Goal: Task Accomplishment & Management: Manage account settings

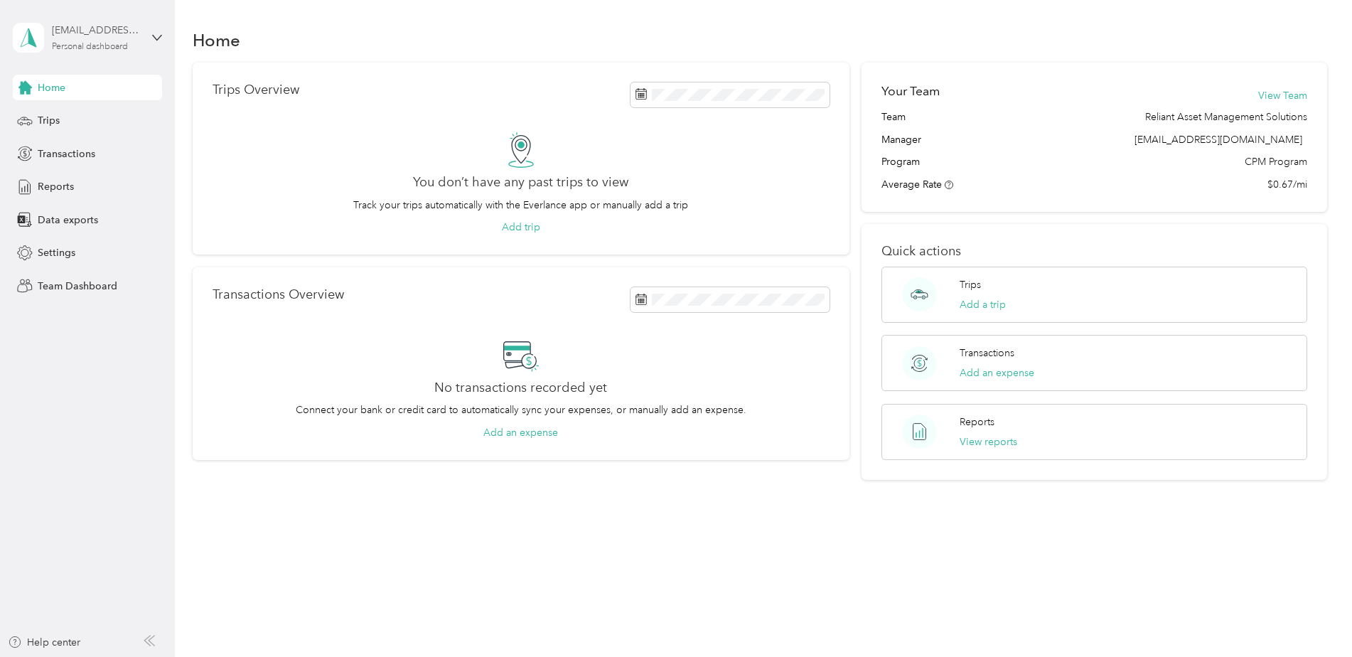
click at [102, 45] on div "Personal dashboard" at bounding box center [90, 47] width 76 height 9
click at [78, 120] on div "Team dashboard" at bounding box center [64, 116] width 76 height 15
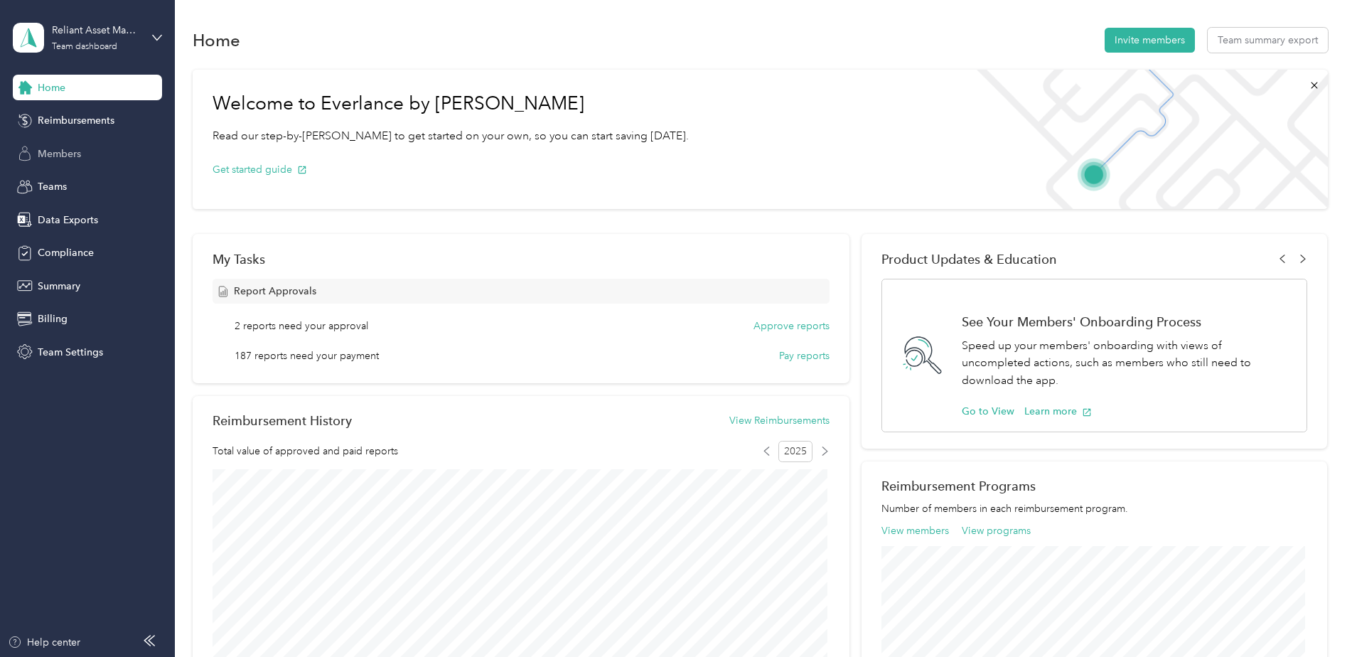
click at [75, 154] on span "Members" at bounding box center [59, 153] width 43 height 15
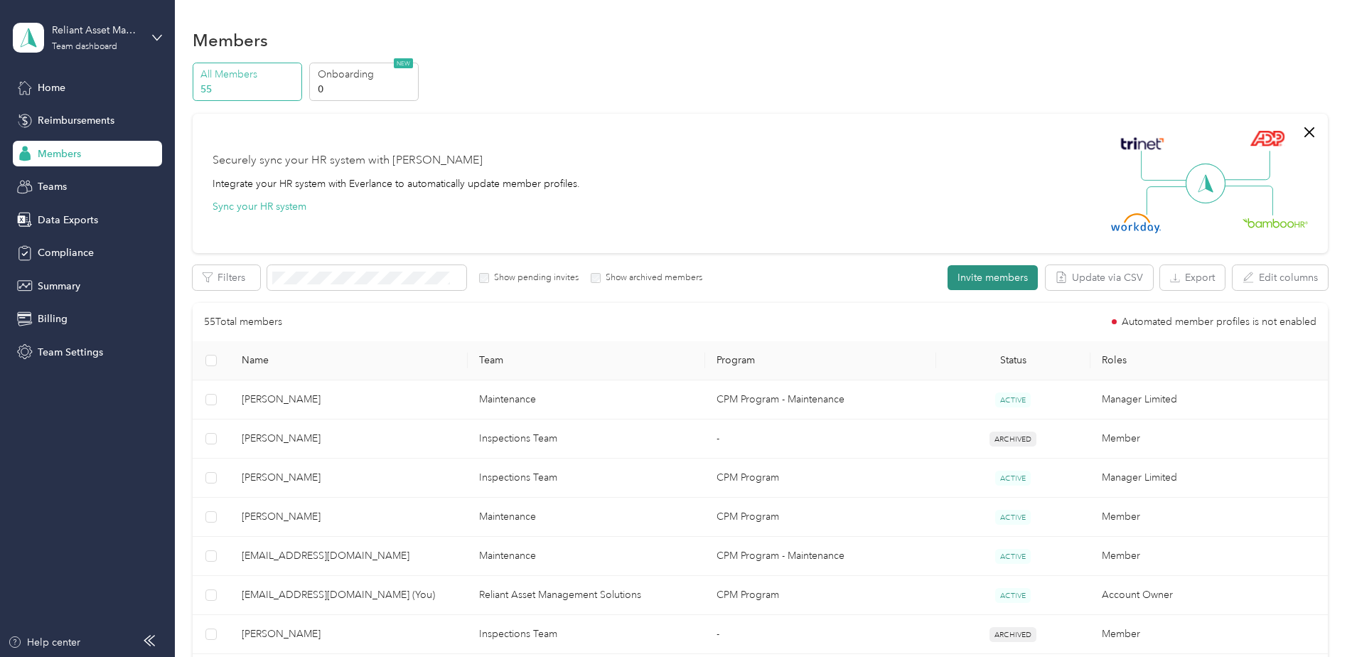
click at [987, 272] on button "Invite members" at bounding box center [992, 277] width 90 height 25
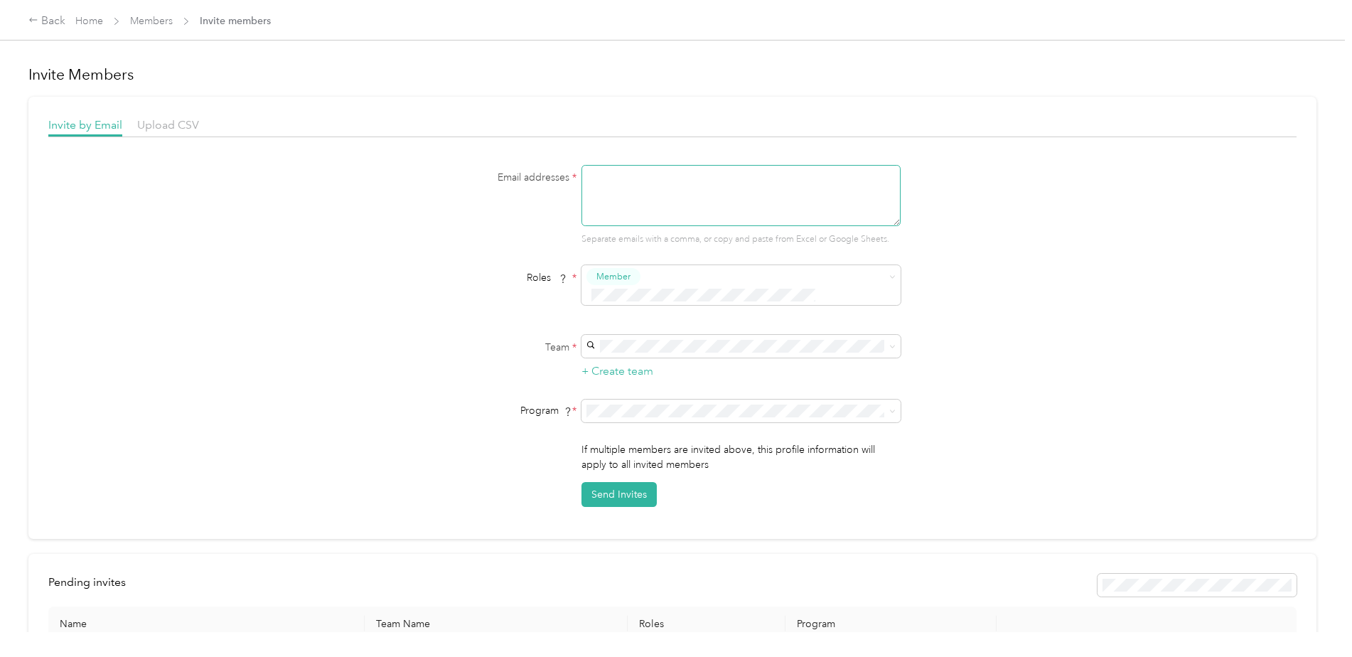
click at [661, 181] on textarea at bounding box center [740, 195] width 319 height 61
type textarea "[EMAIL_ADDRESS][DOMAIN_NAME]"
click at [709, 358] on div "Reliant Asset Management Solutions (Main organization) [EMAIL_ADDRESS][DOMAIN_N…" at bounding box center [738, 362] width 299 height 33
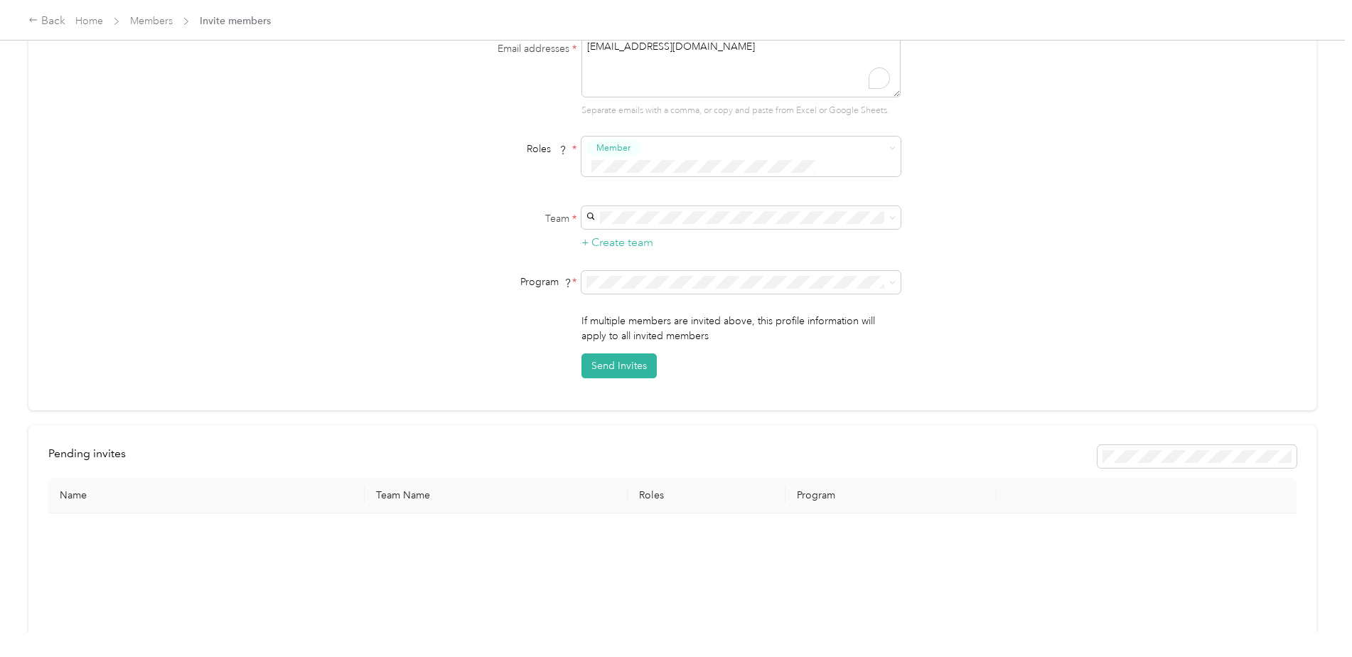
scroll to position [142, 0]
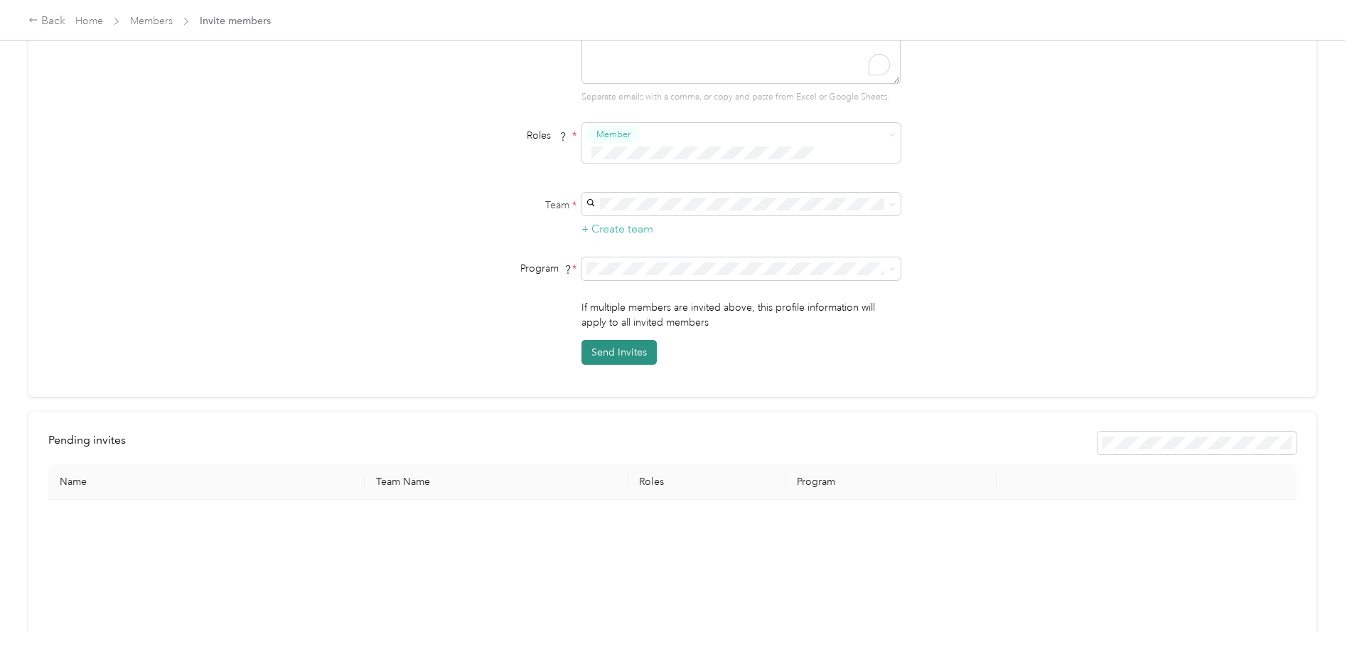
click at [600, 340] on button "Send Invites" at bounding box center [618, 352] width 75 height 25
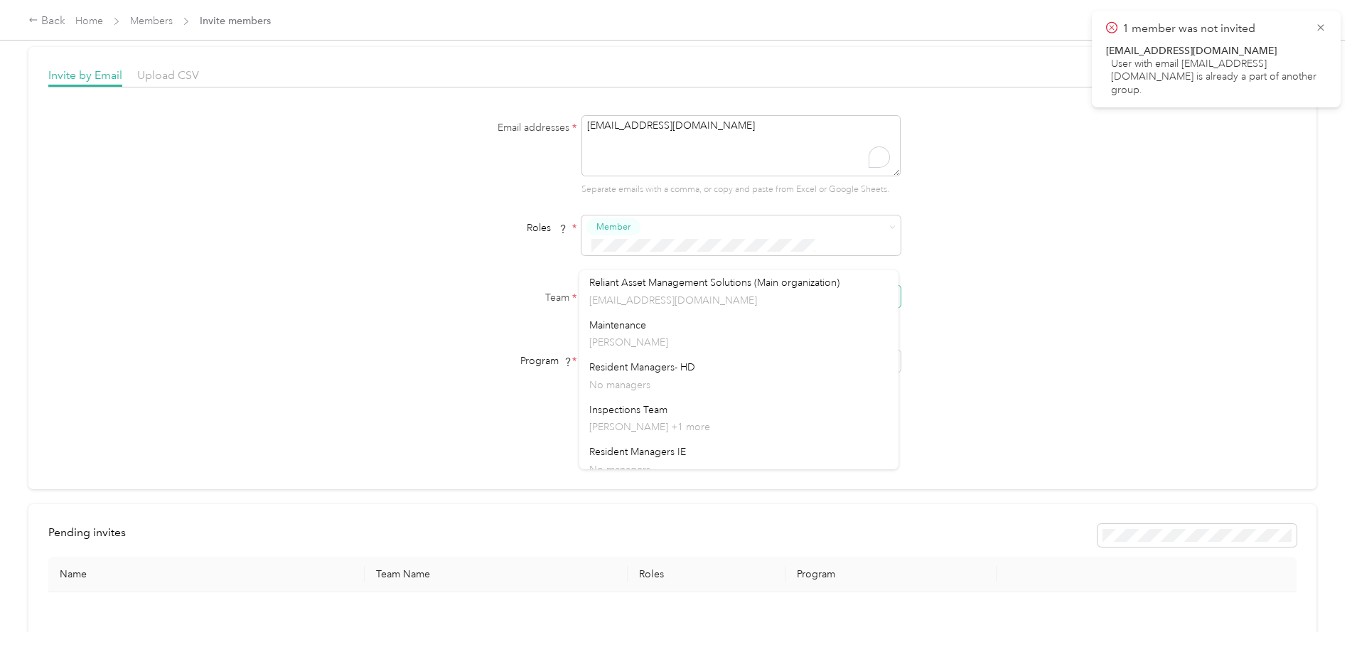
scroll to position [71, 0]
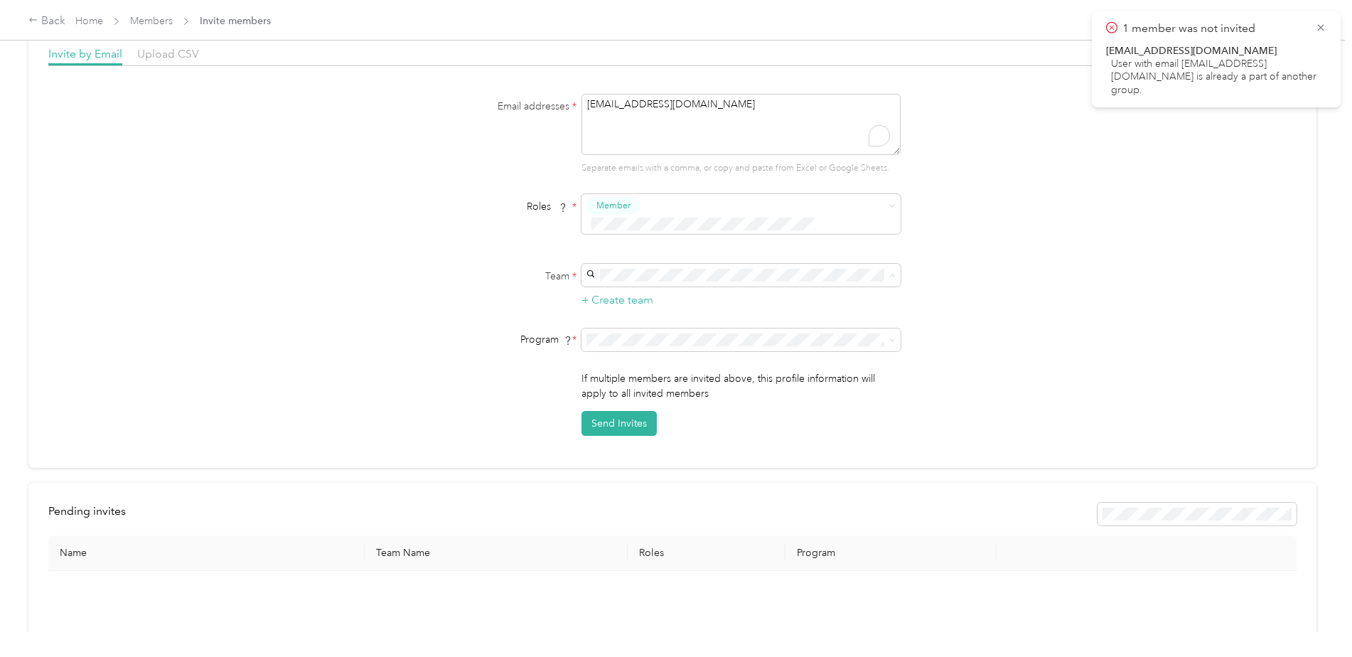
click at [670, 450] on span "Resident Managers IE" at bounding box center [637, 452] width 97 height 12
click at [617, 411] on button "Send Invites" at bounding box center [618, 423] width 75 height 25
click at [1322, 26] on icon at bounding box center [1320, 27] width 6 height 6
drag, startPoint x: 633, startPoint y: 402, endPoint x: 734, endPoint y: 402, distance: 100.9
click at [632, 411] on button "Send Invites" at bounding box center [618, 423] width 75 height 25
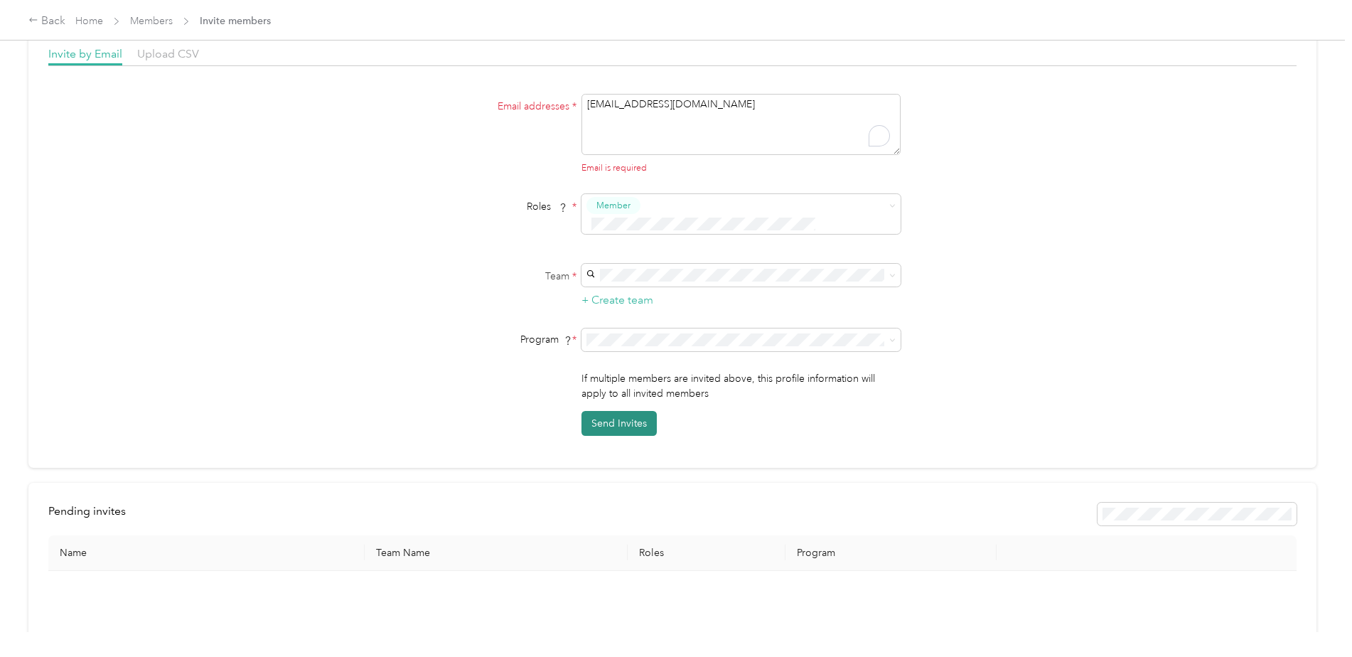
click at [614, 411] on button "Send Invites" at bounding box center [618, 423] width 75 height 25
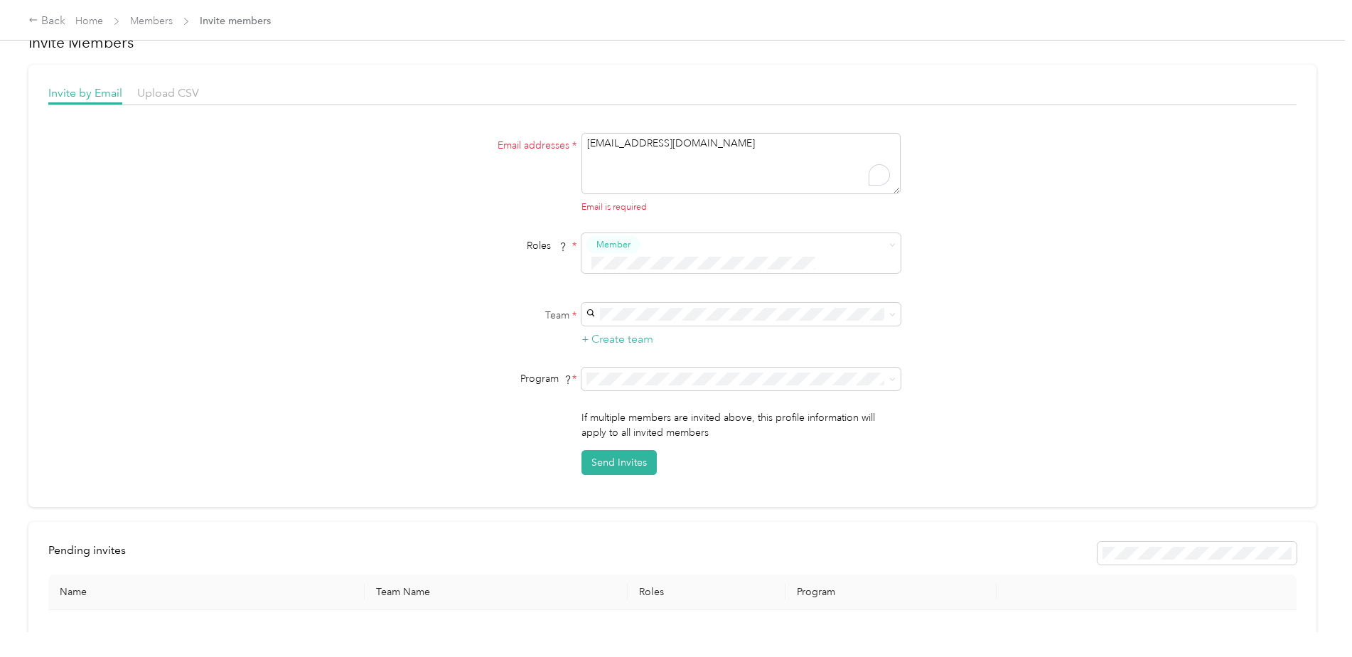
scroll to position [0, 0]
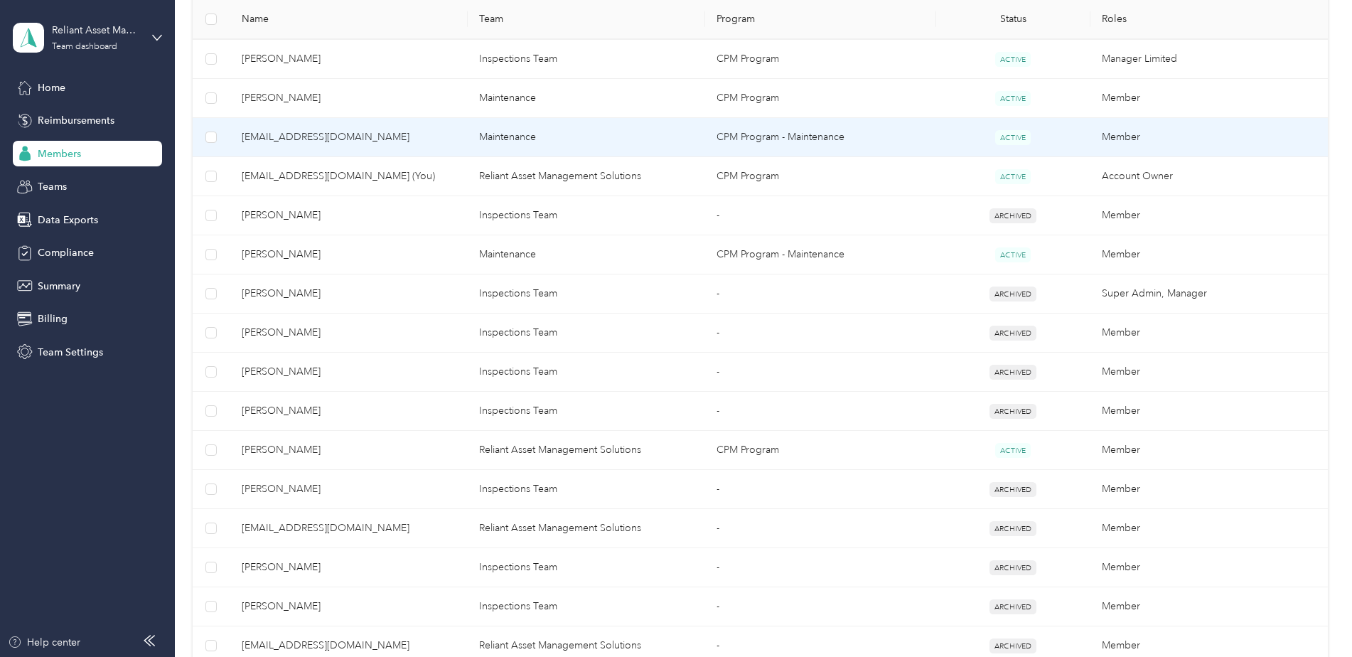
scroll to position [426, 0]
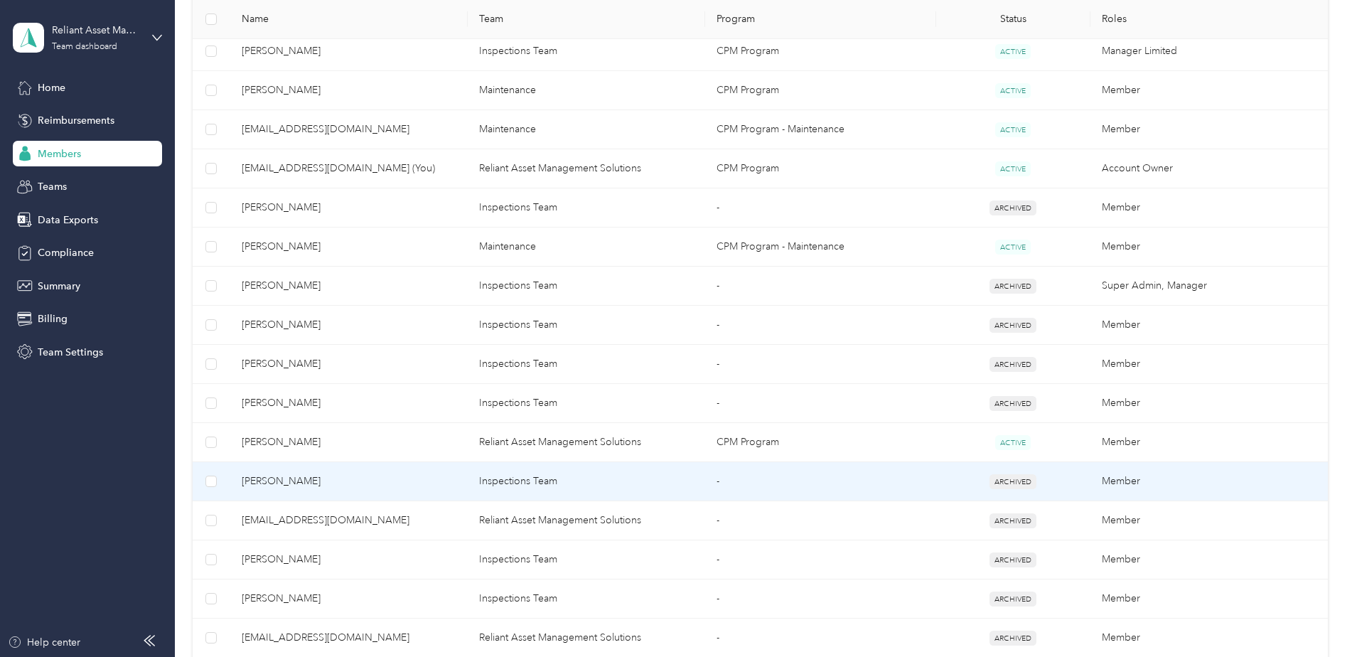
click at [203, 480] on td at bounding box center [212, 481] width 38 height 39
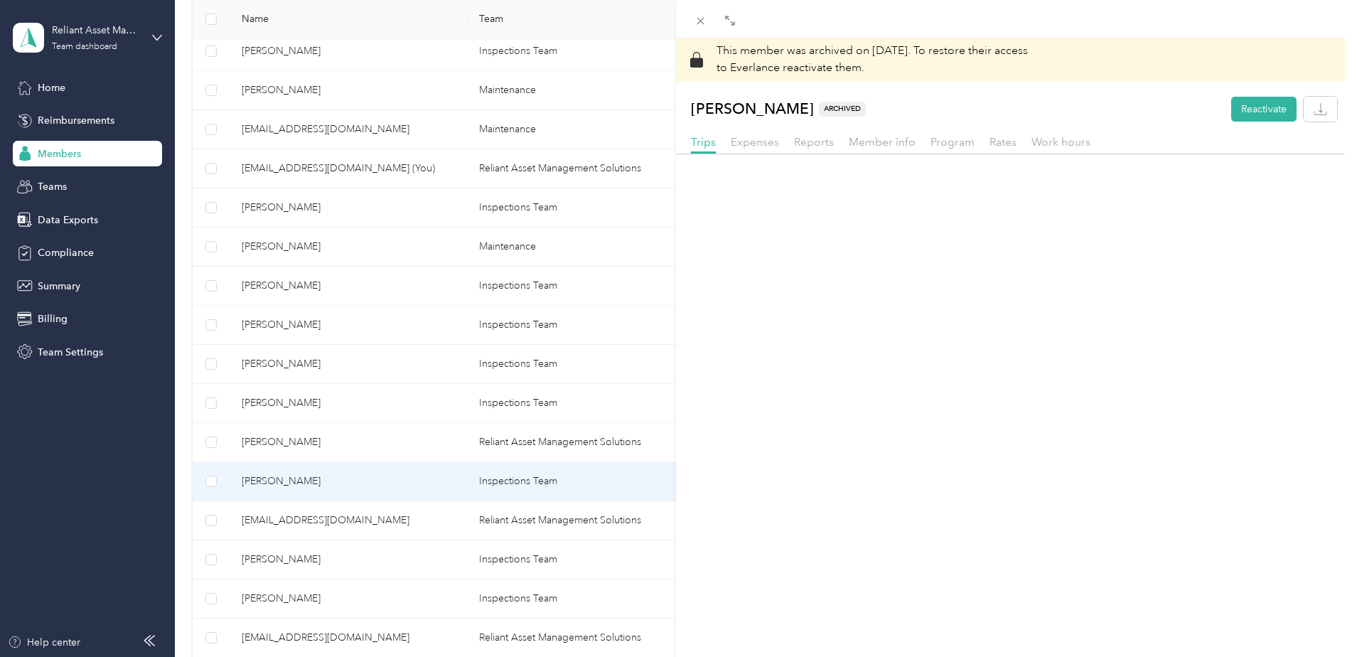
click at [259, 480] on div "This member was archived on [DATE] . To restore their access to Everlance react…" at bounding box center [676, 328] width 1352 height 657
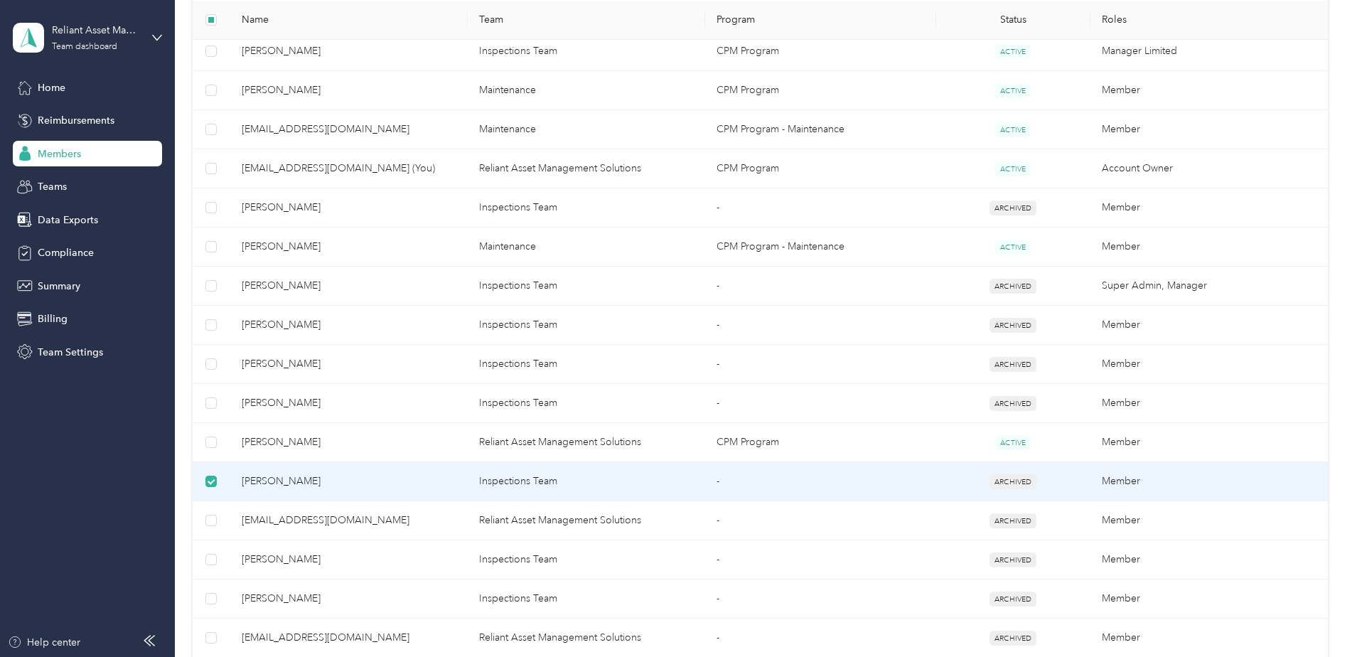
click at [275, 479] on span "[PERSON_NAME]" at bounding box center [349, 481] width 215 height 16
click at [277, 479] on span "[PERSON_NAME]" at bounding box center [349, 481] width 215 height 16
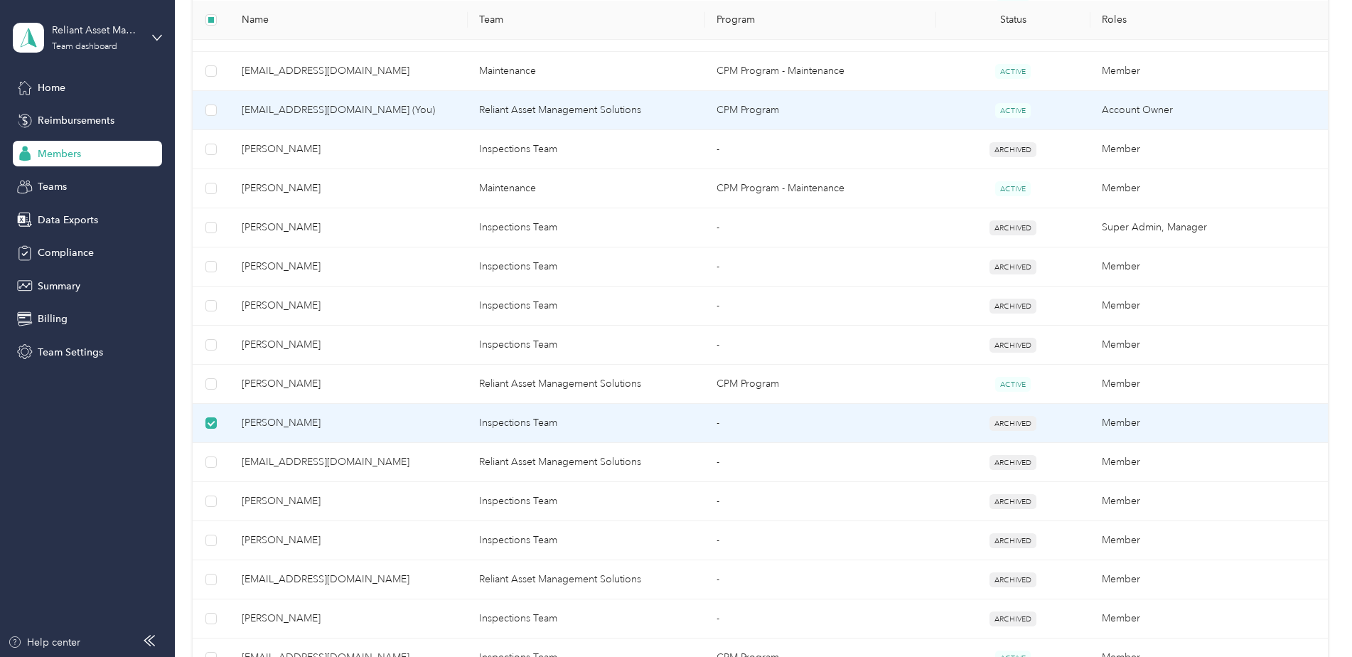
scroll to position [498, 0]
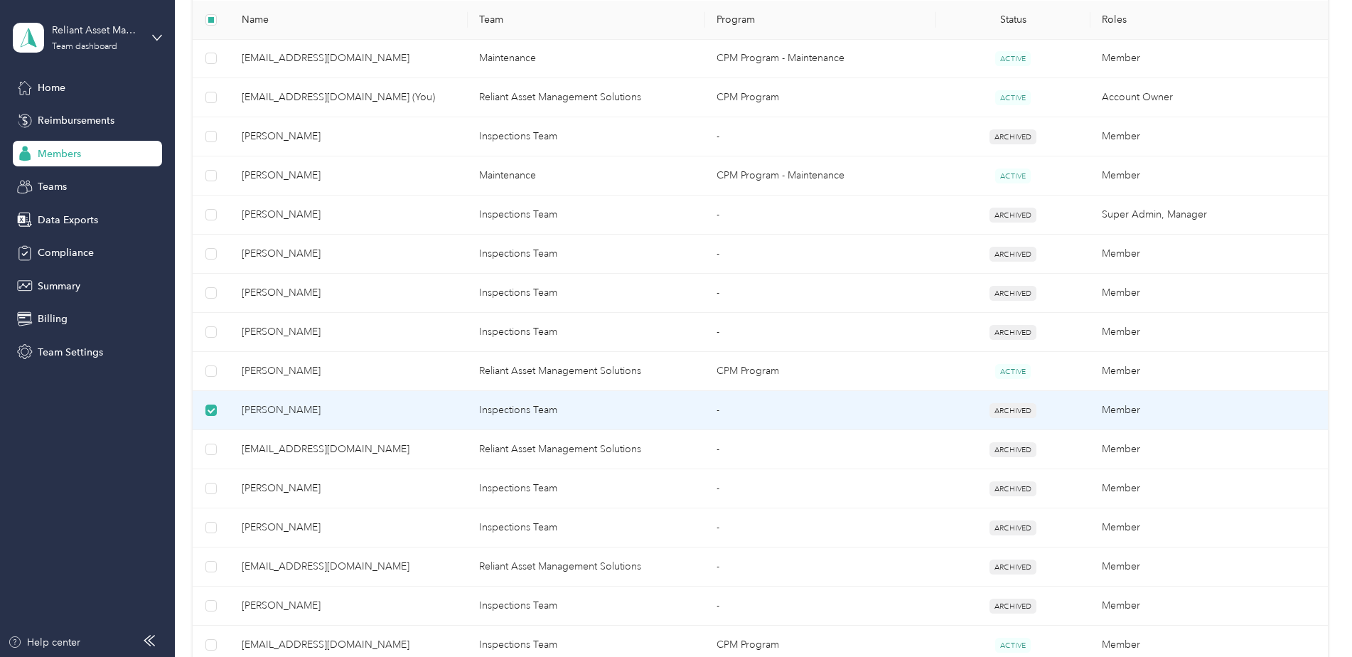
click at [299, 404] on span "[PERSON_NAME]" at bounding box center [349, 410] width 215 height 16
drag, startPoint x: 299, startPoint y: 404, endPoint x: 209, endPoint y: 416, distance: 90.4
click at [210, 416] on label at bounding box center [210, 410] width 11 height 16
click at [280, 406] on span "[PERSON_NAME]" at bounding box center [349, 410] width 215 height 16
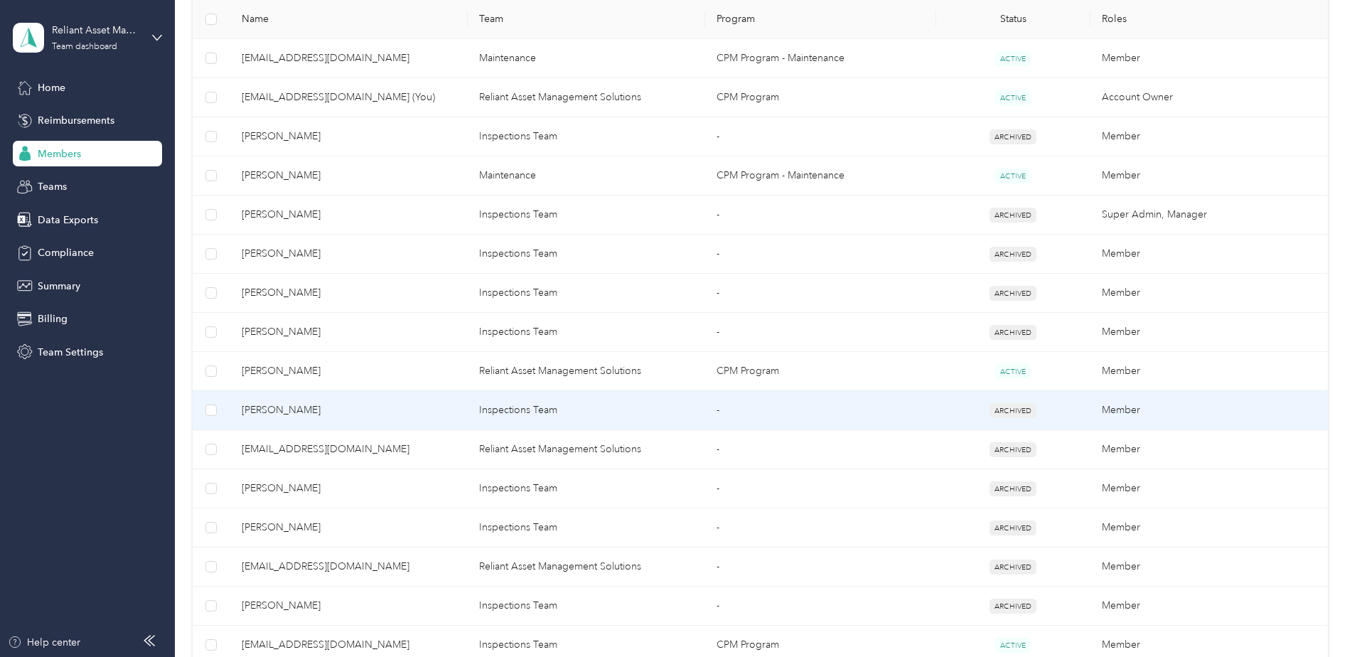
click at [280, 406] on div at bounding box center [676, 328] width 1352 height 657
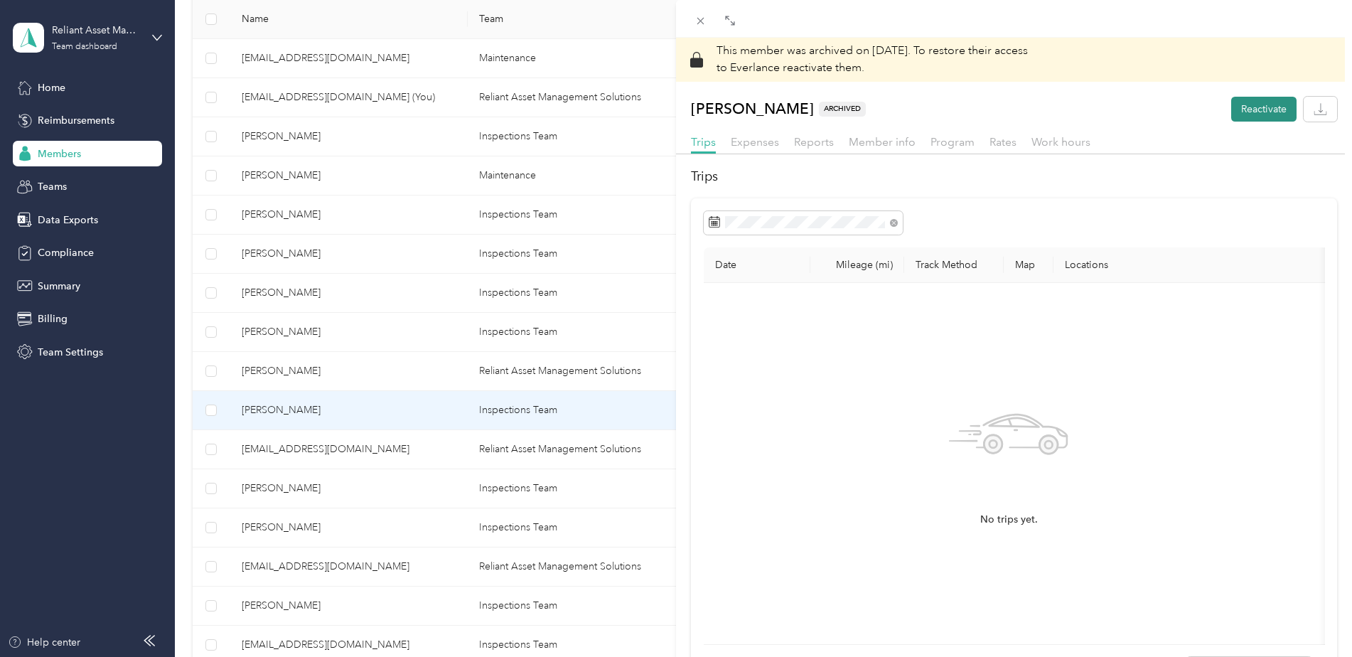
click at [1261, 109] on button "Reactivate" at bounding box center [1263, 109] width 65 height 25
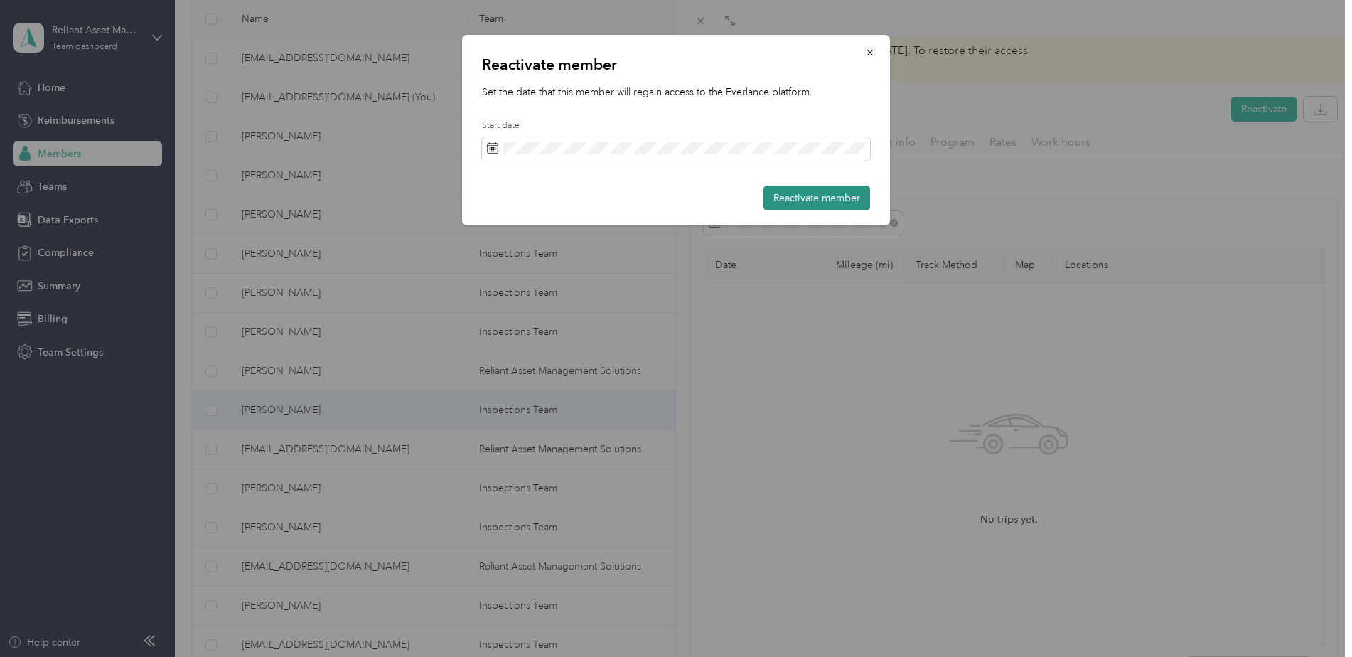
click at [827, 187] on button "Reactivate member" at bounding box center [816, 198] width 107 height 25
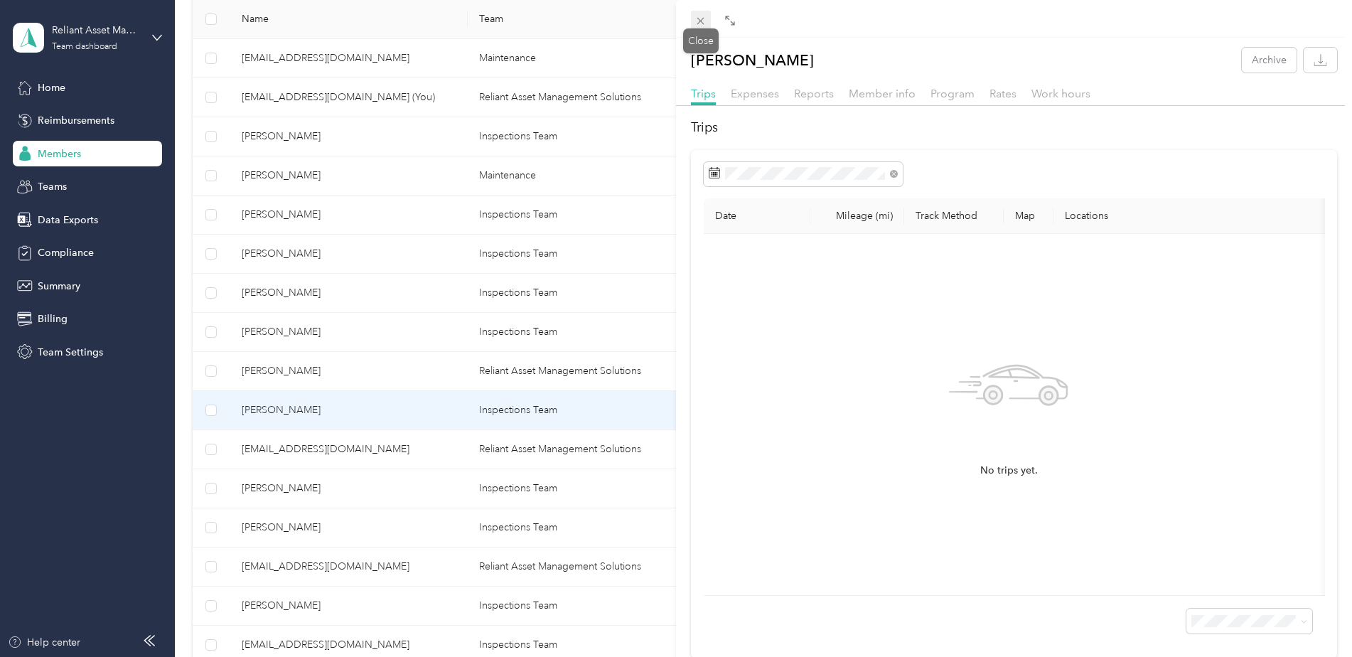
click at [699, 23] on icon at bounding box center [700, 21] width 7 height 7
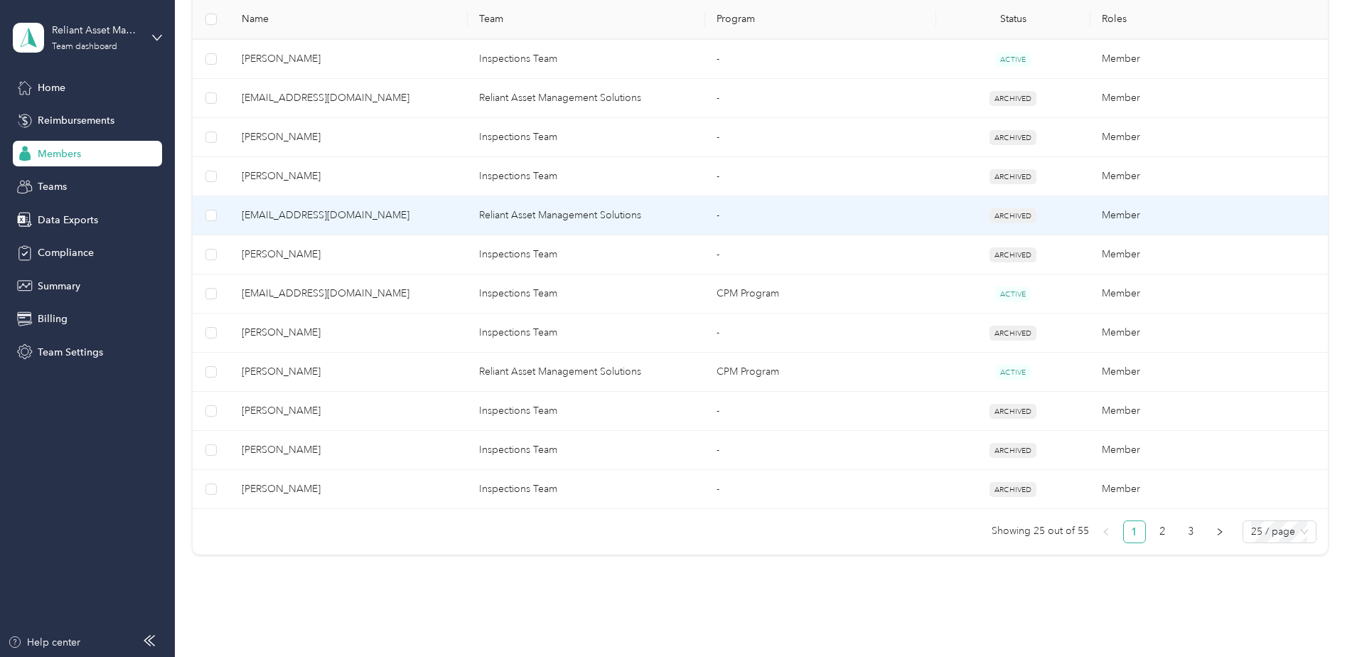
scroll to position [853, 0]
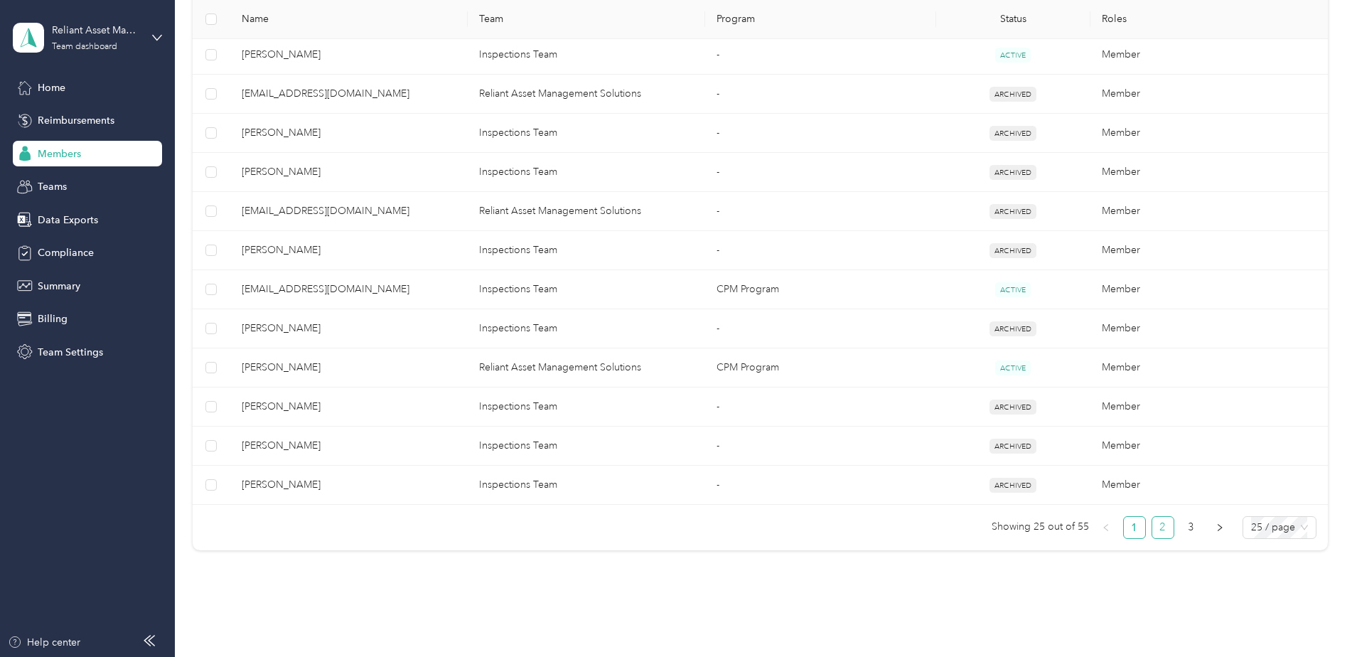
click at [1158, 530] on link "2" at bounding box center [1162, 527] width 21 height 21
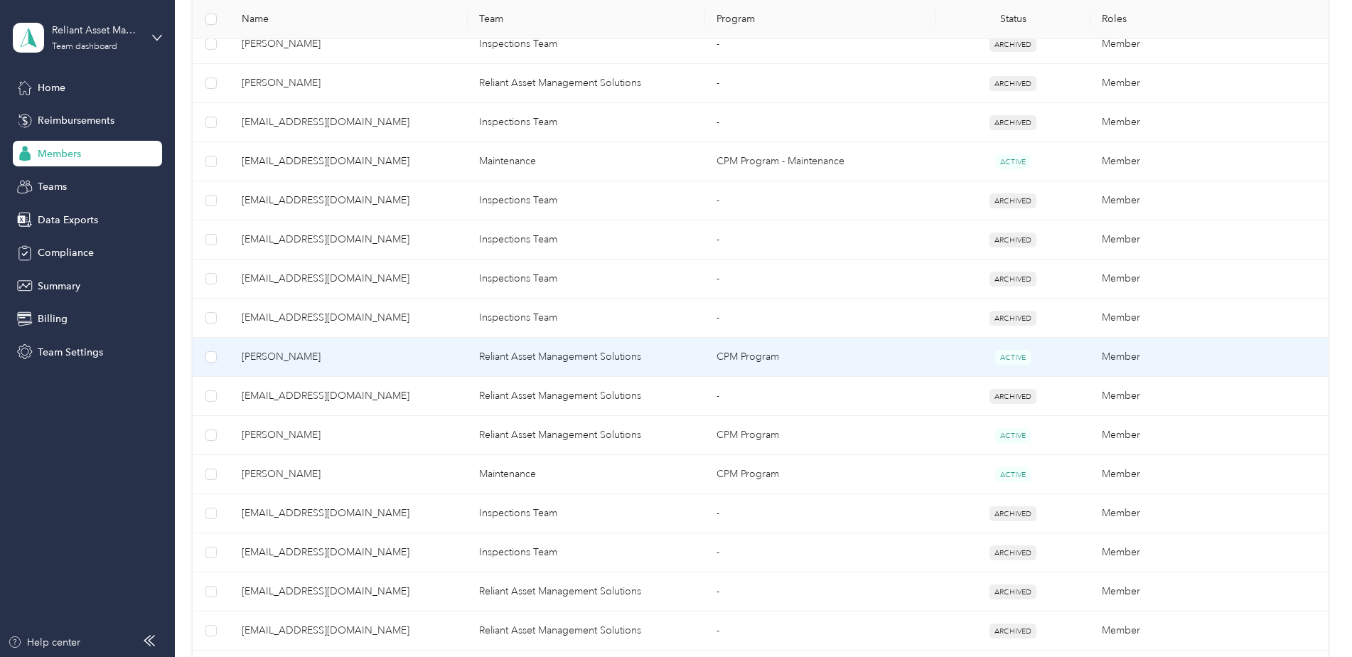
scroll to position [498, 0]
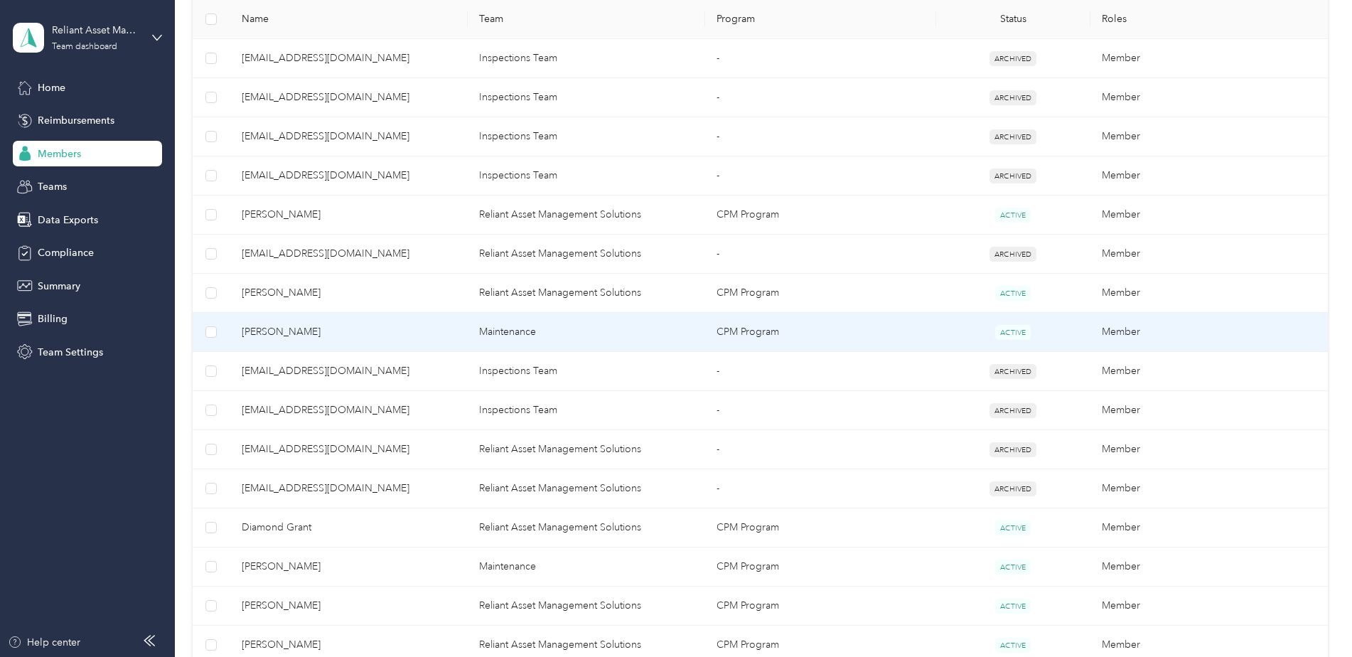
click at [284, 328] on span "[PERSON_NAME]" at bounding box center [349, 332] width 215 height 16
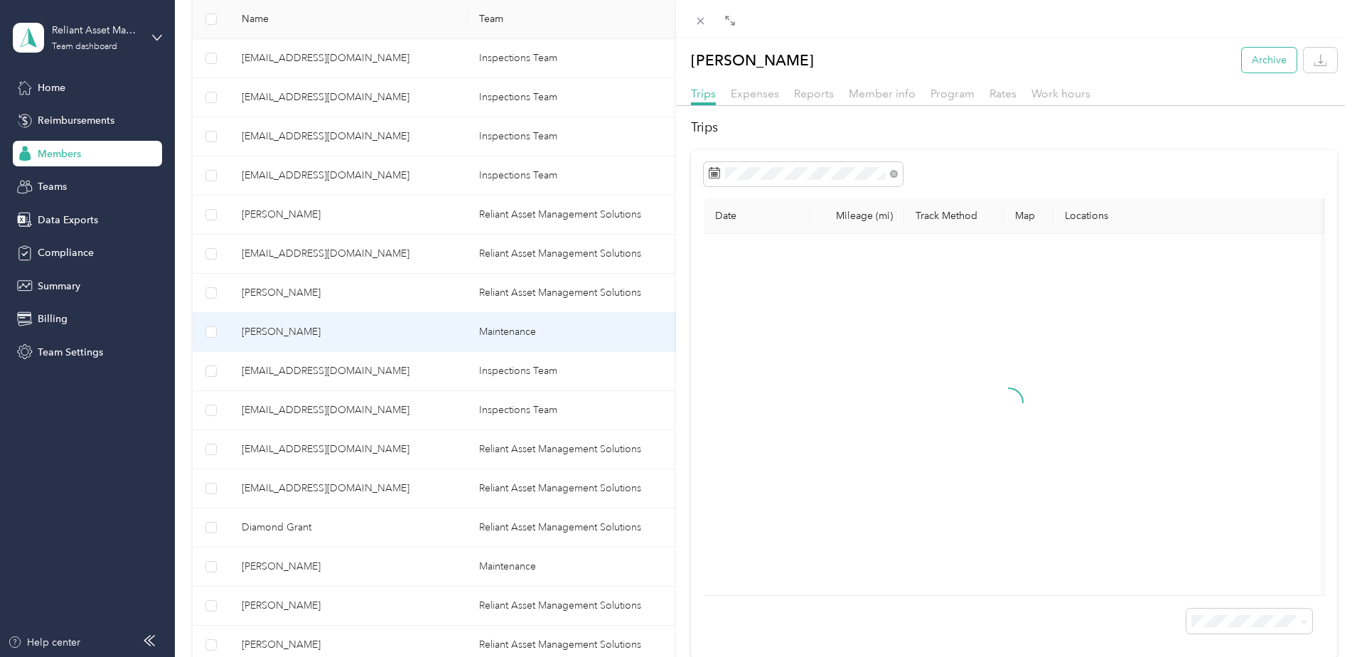
click at [1270, 65] on button "Archive" at bounding box center [1269, 60] width 55 height 25
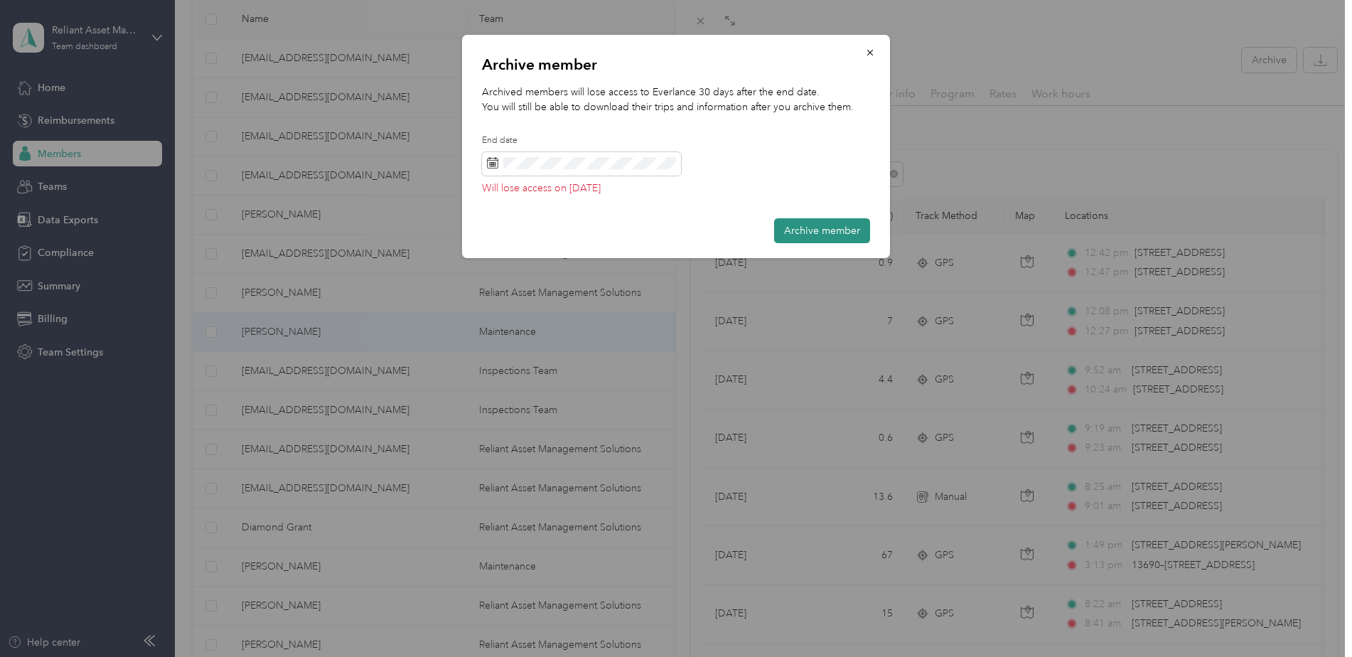
click at [827, 230] on button "Archive member" at bounding box center [822, 230] width 96 height 25
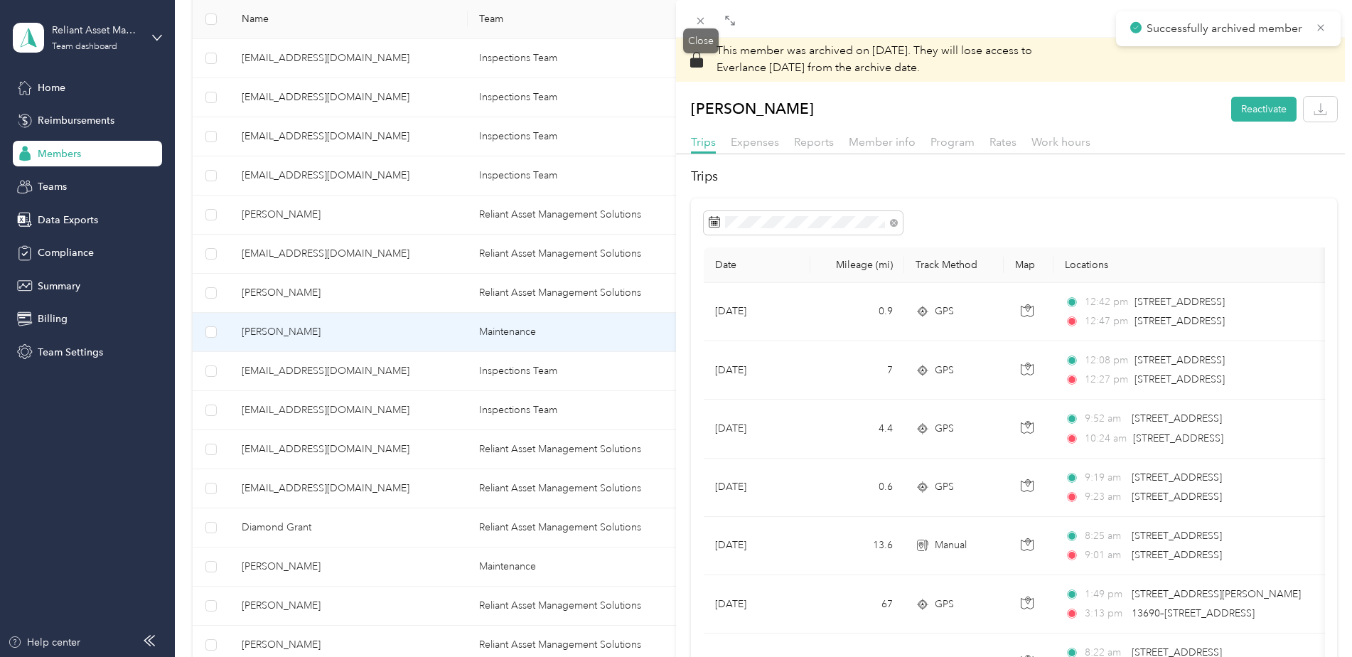
drag, startPoint x: 698, startPoint y: 25, endPoint x: 709, endPoint y: 31, distance: 12.4
click at [697, 25] on icon at bounding box center [700, 21] width 12 height 12
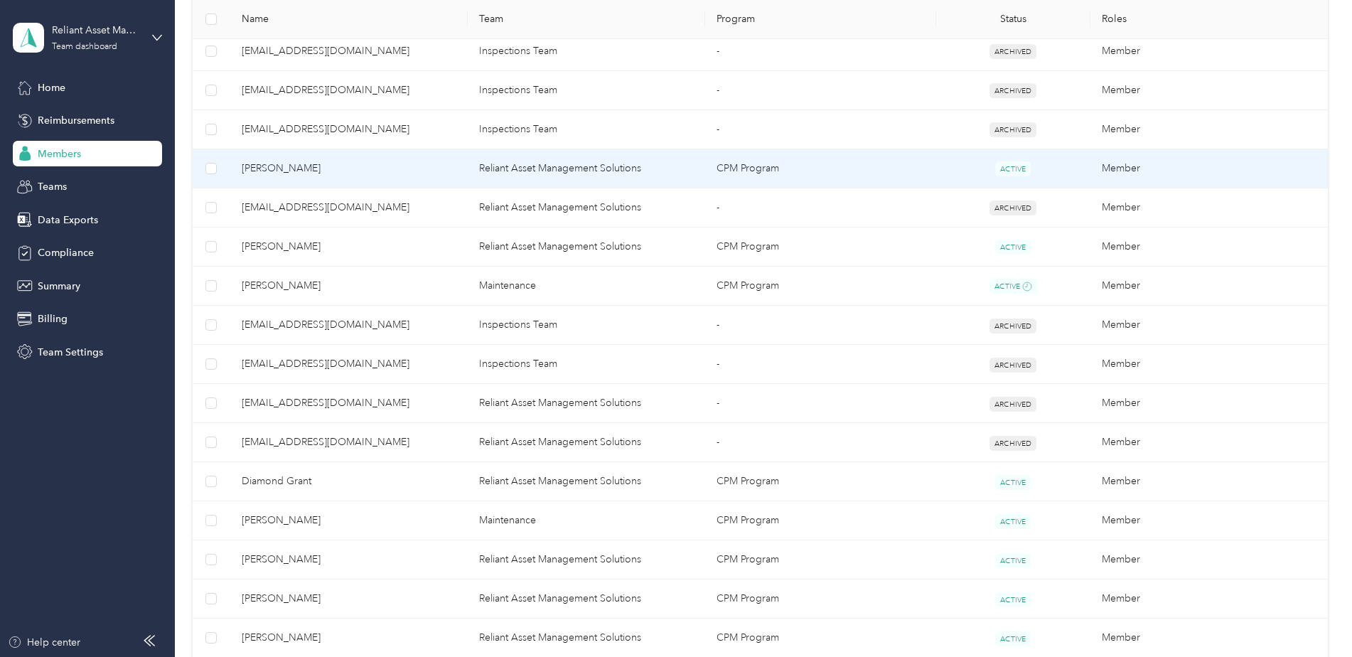
scroll to position [569, 0]
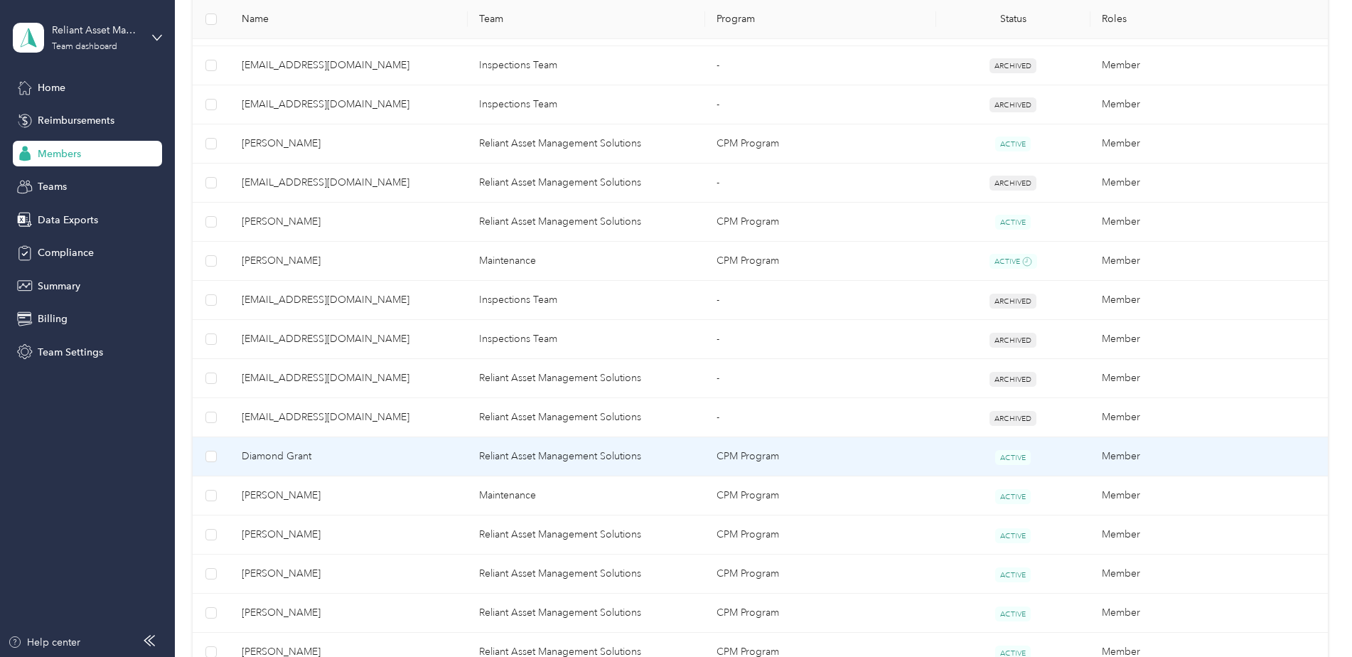
click at [275, 463] on span "Diamond Grant" at bounding box center [349, 456] width 215 height 16
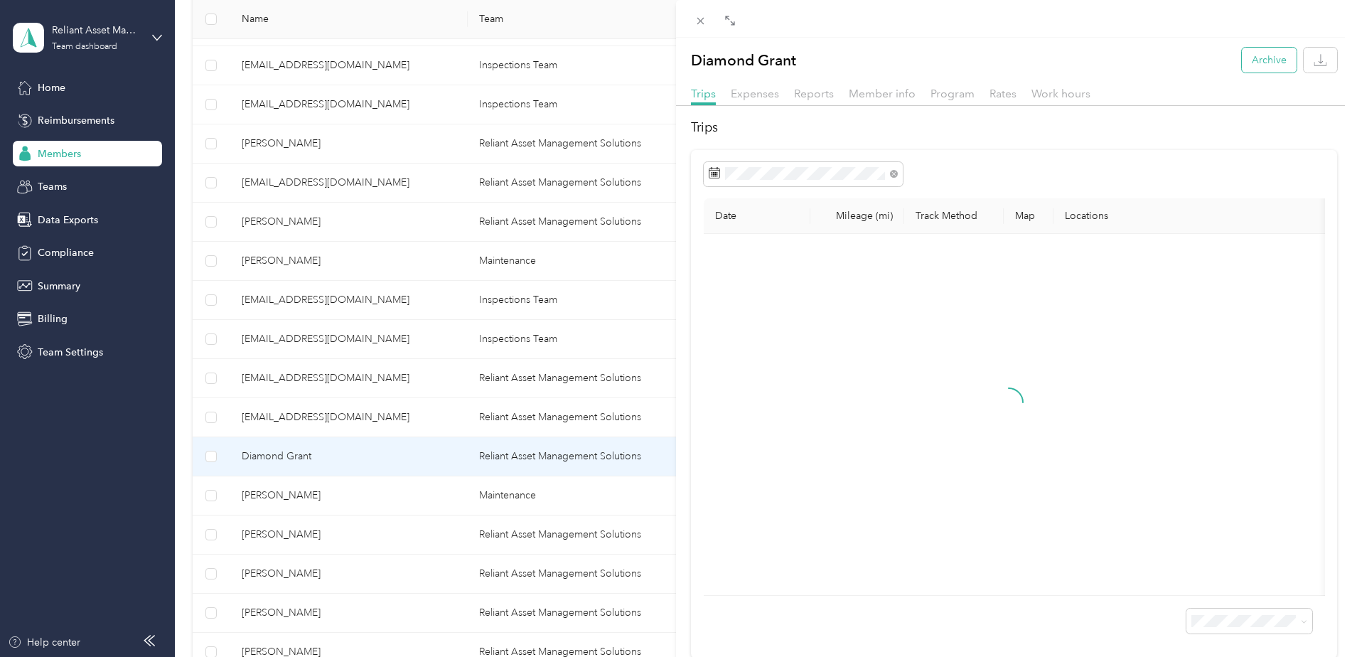
click at [1247, 65] on button "Archive" at bounding box center [1269, 60] width 55 height 25
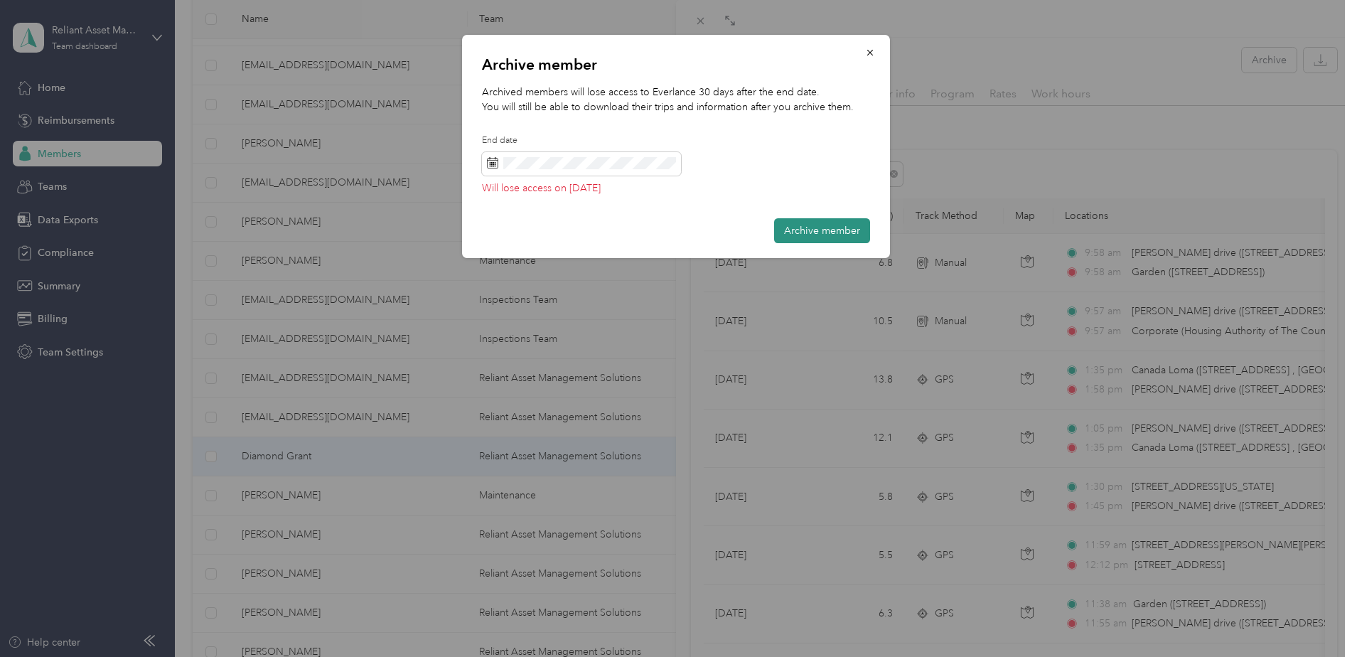
click at [833, 228] on button "Archive member" at bounding box center [822, 230] width 96 height 25
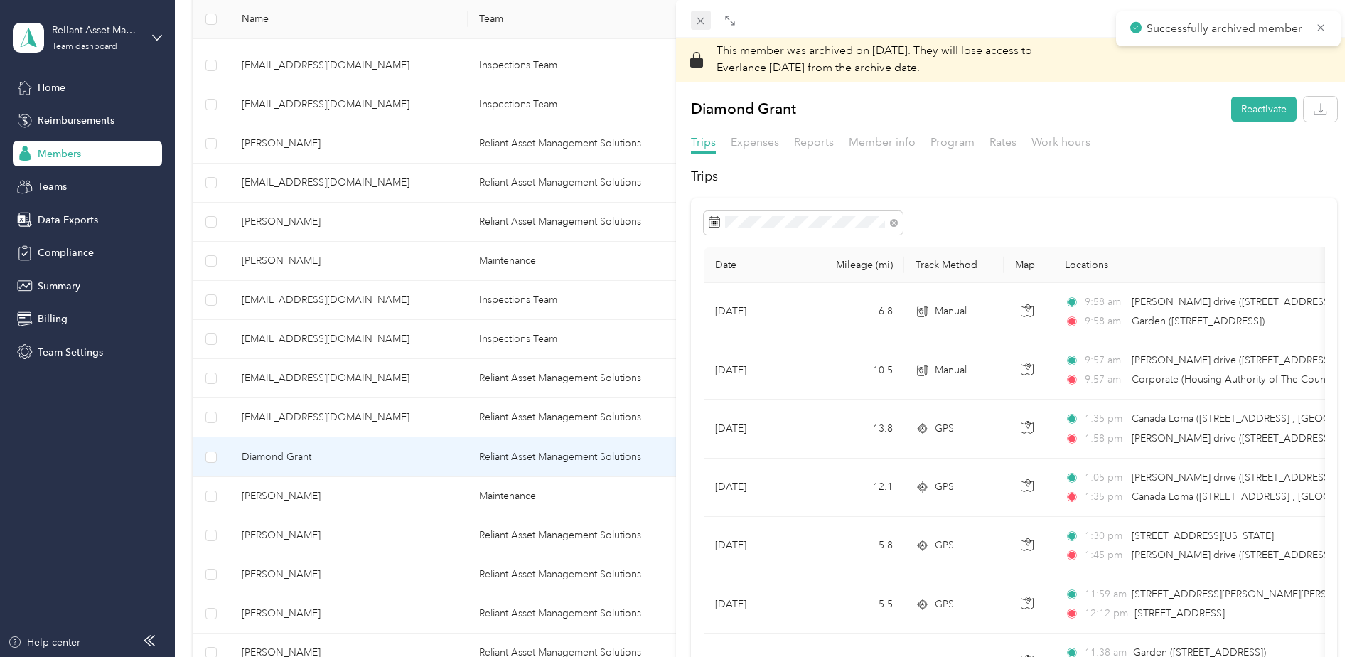
click at [710, 14] on span at bounding box center [701, 21] width 20 height 20
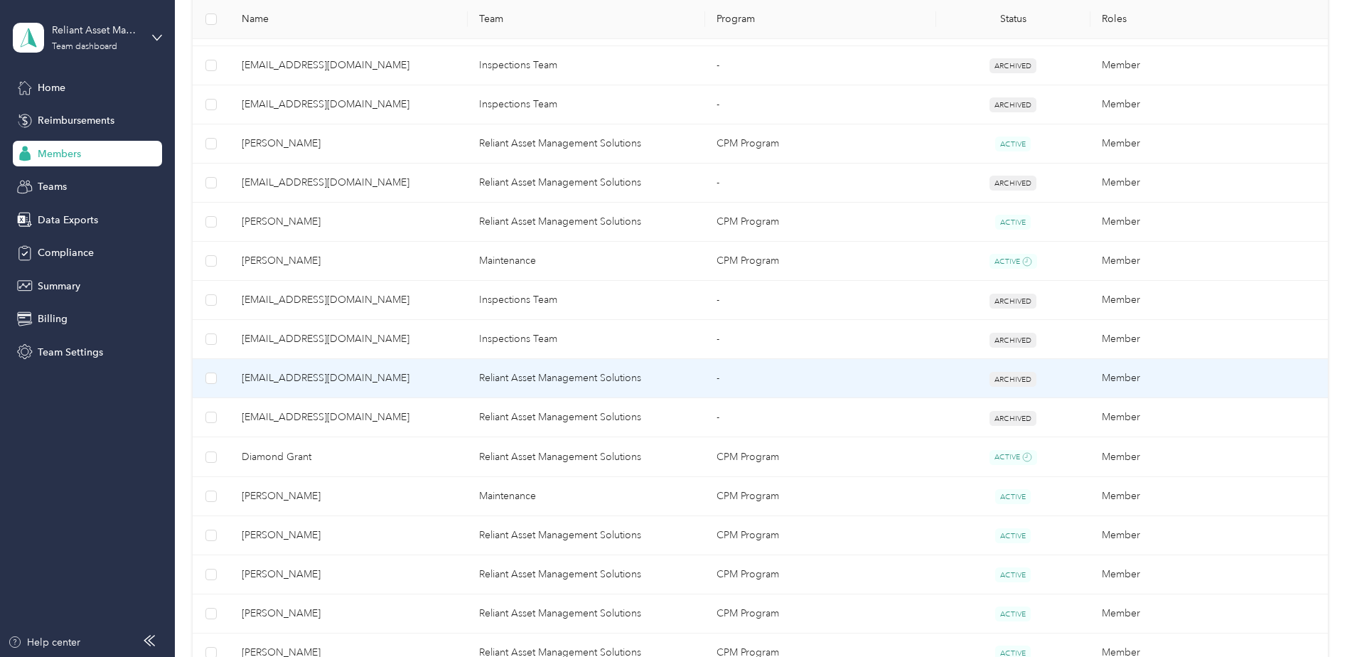
scroll to position [640, 0]
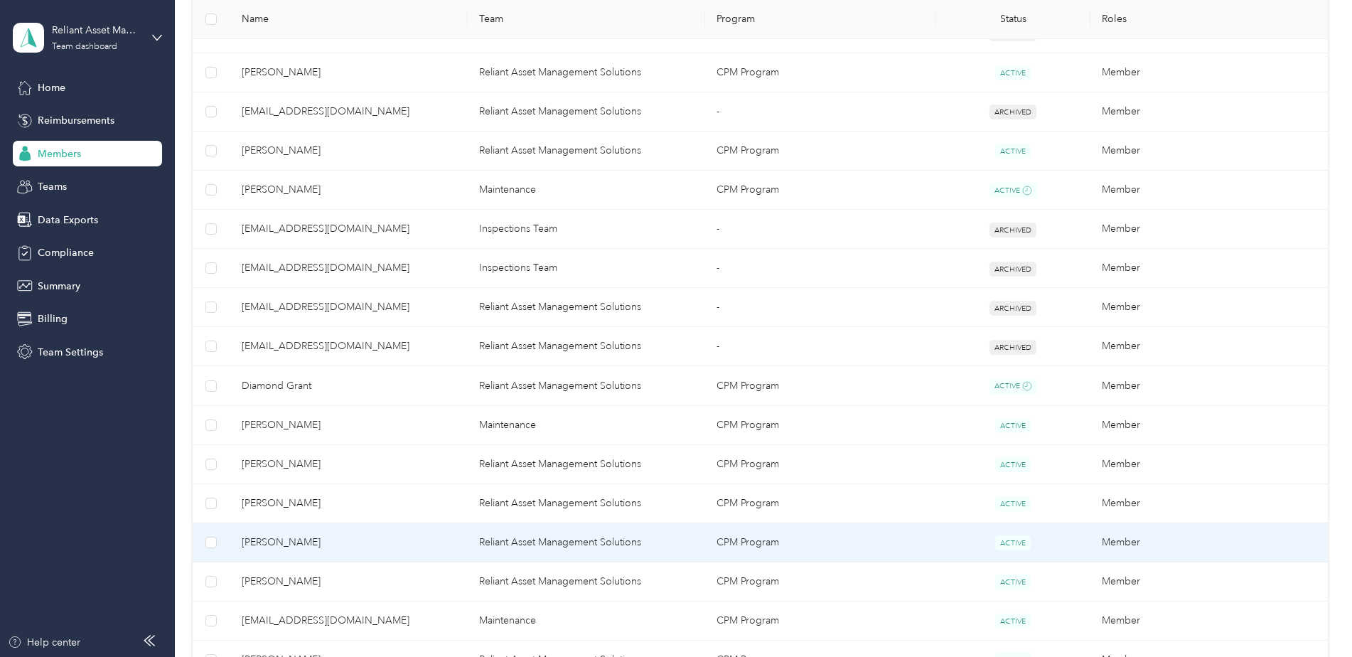
click at [284, 547] on span "[PERSON_NAME]" at bounding box center [349, 543] width 215 height 16
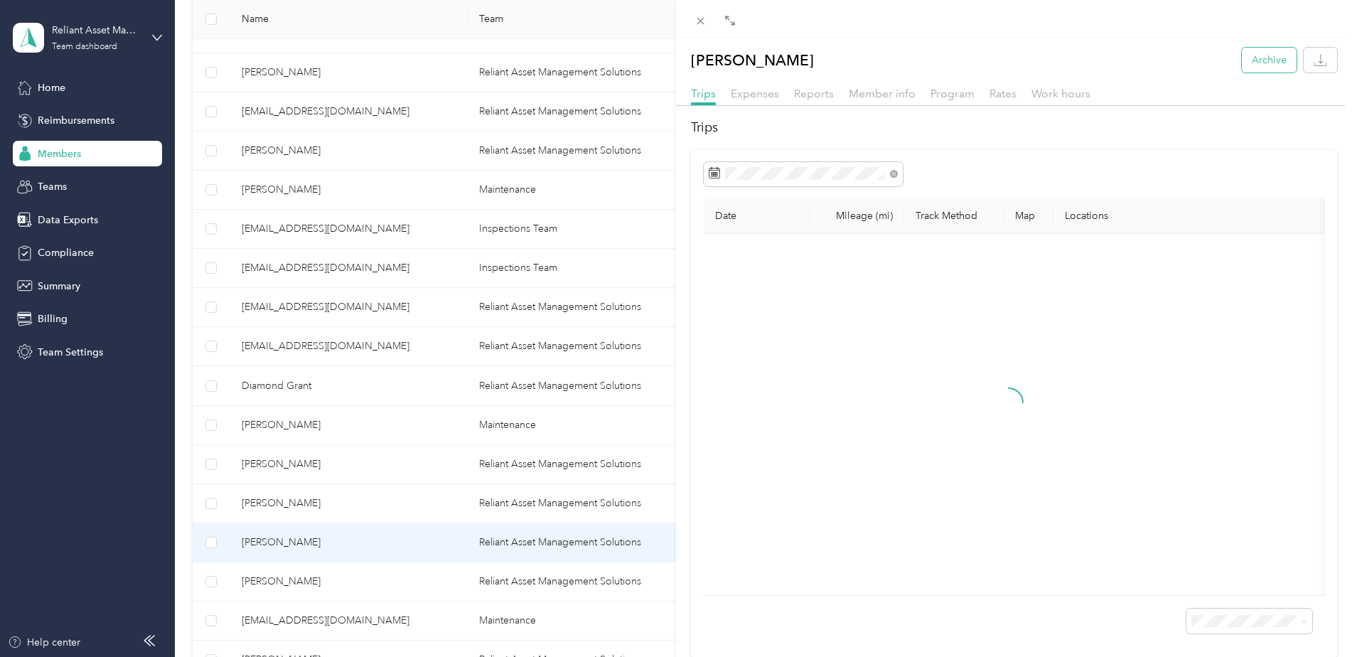
click at [1256, 55] on button "Archive" at bounding box center [1269, 60] width 55 height 25
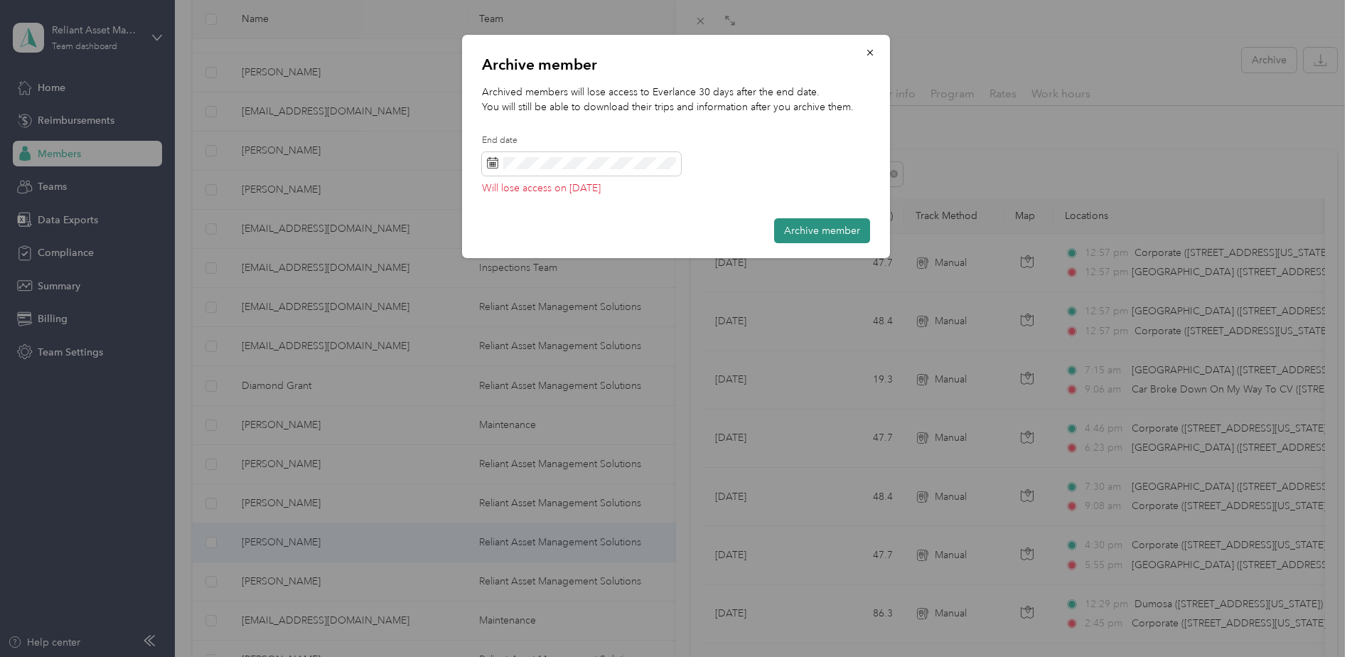
click at [849, 230] on button "Archive member" at bounding box center [822, 230] width 96 height 25
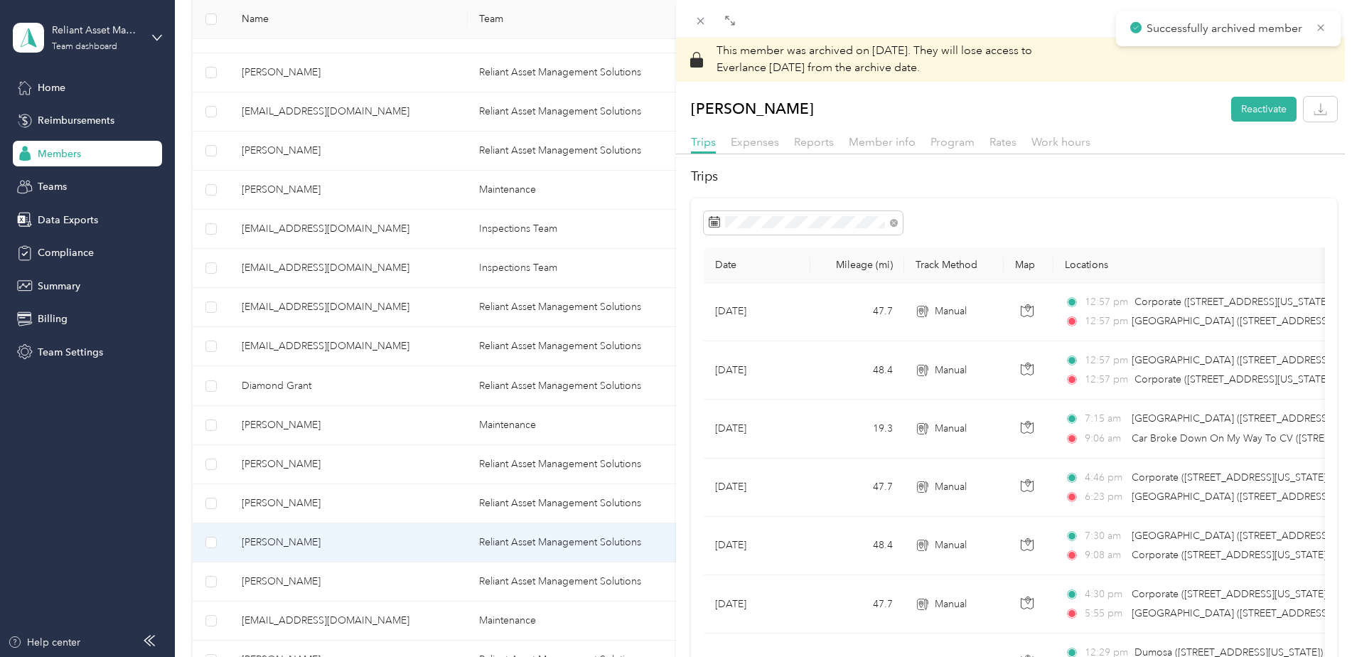
click at [275, 579] on div "This member was archived on [DATE] . They will lose access to Everlance [DATE] …" at bounding box center [676, 328] width 1352 height 657
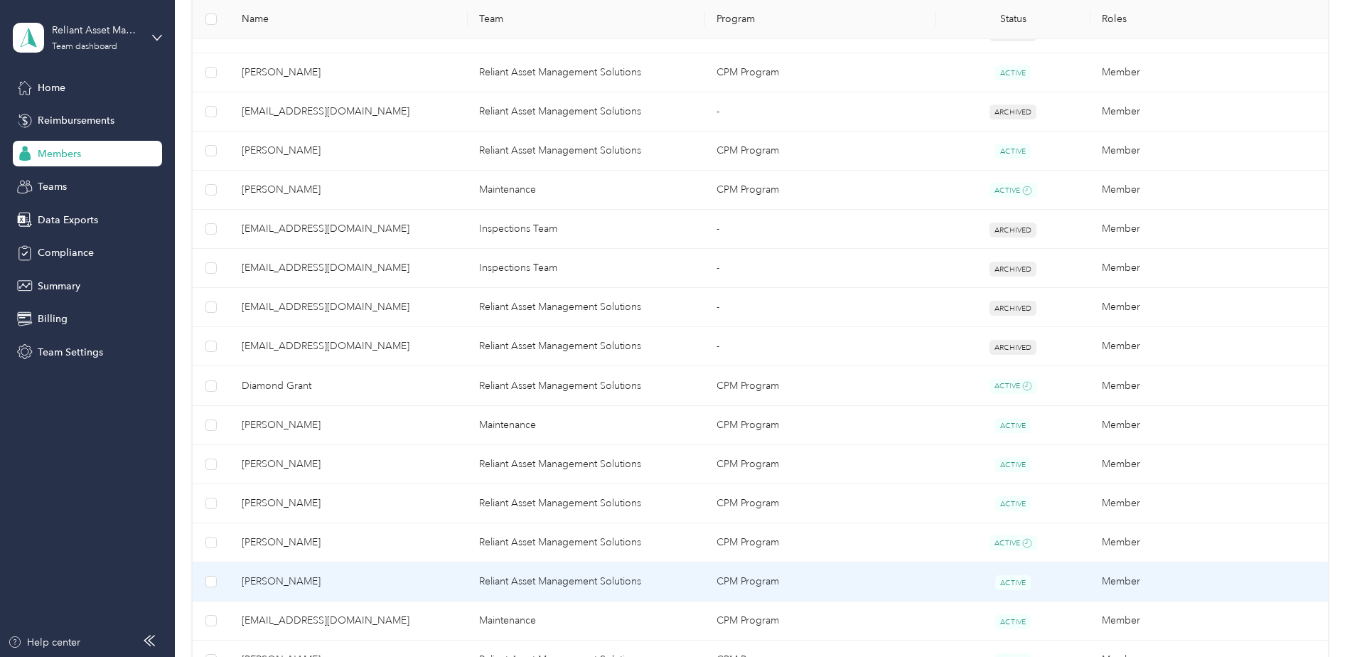
click at [273, 580] on span "[PERSON_NAME]" at bounding box center [349, 582] width 215 height 16
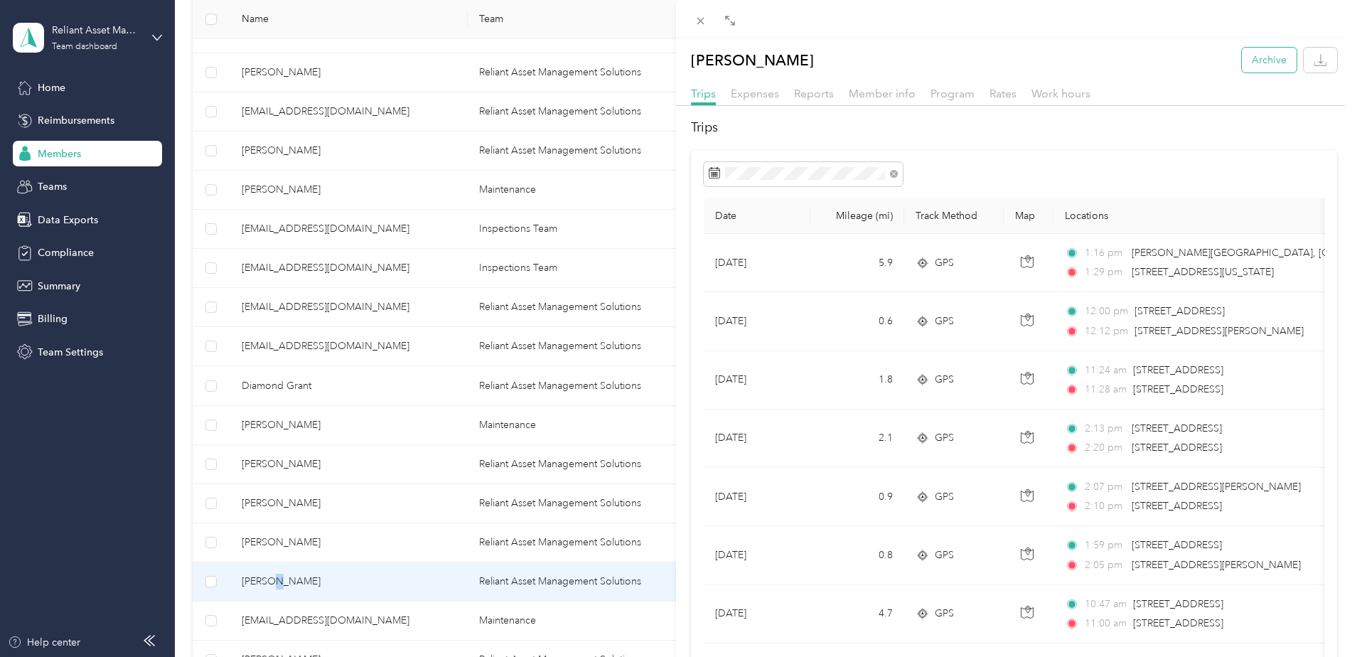
click at [1257, 49] on button "Archive" at bounding box center [1269, 60] width 55 height 25
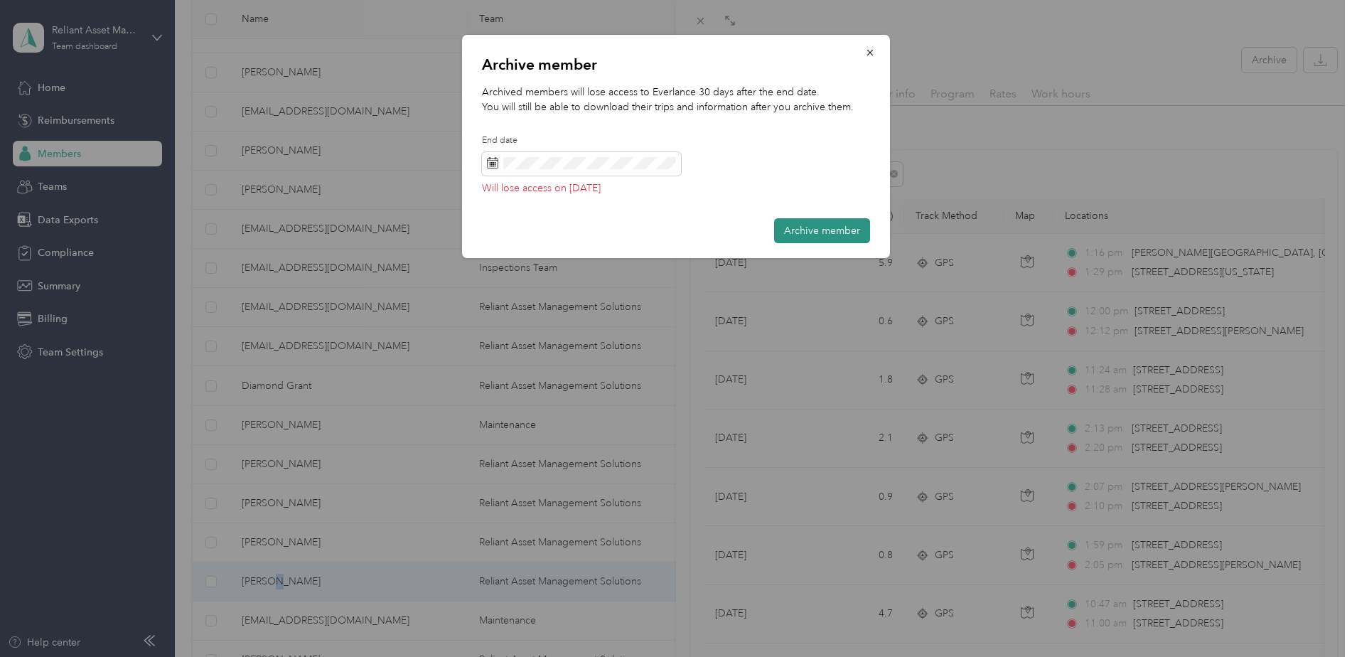
click at [855, 220] on button "Archive member" at bounding box center [822, 230] width 96 height 25
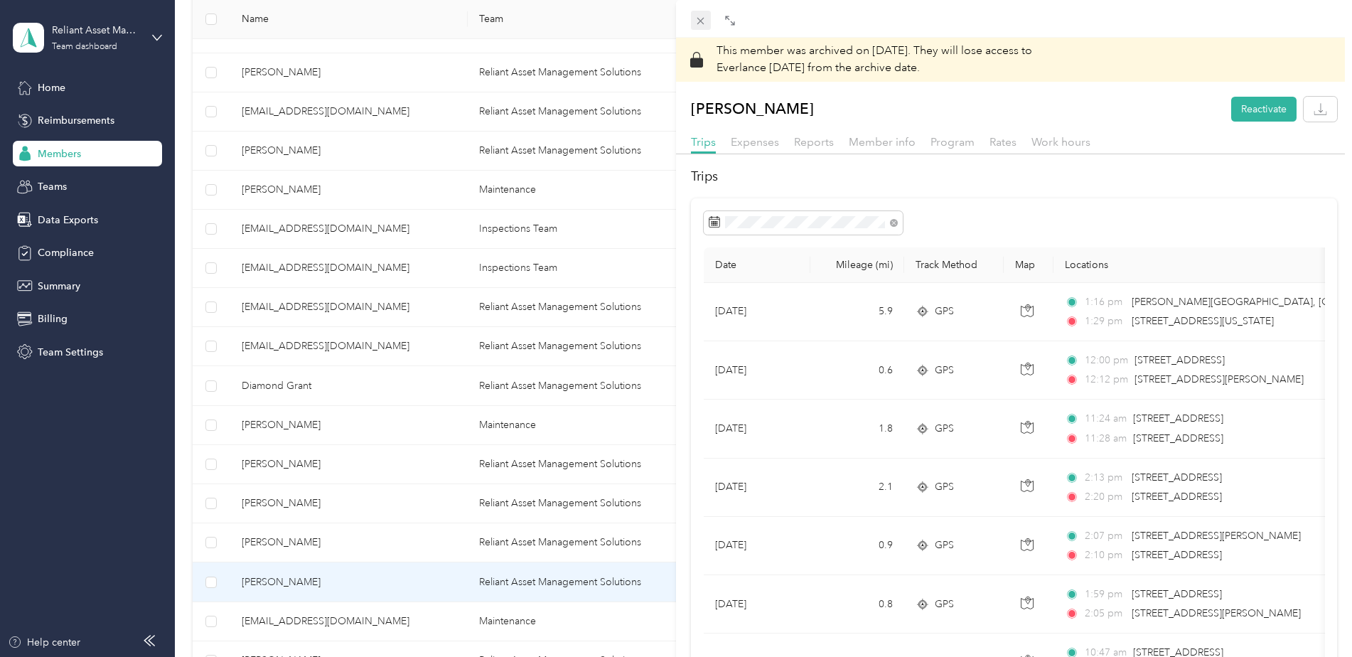
click at [700, 29] on div "Close" at bounding box center [701, 40] width 36 height 25
click at [699, 16] on icon at bounding box center [700, 21] width 12 height 12
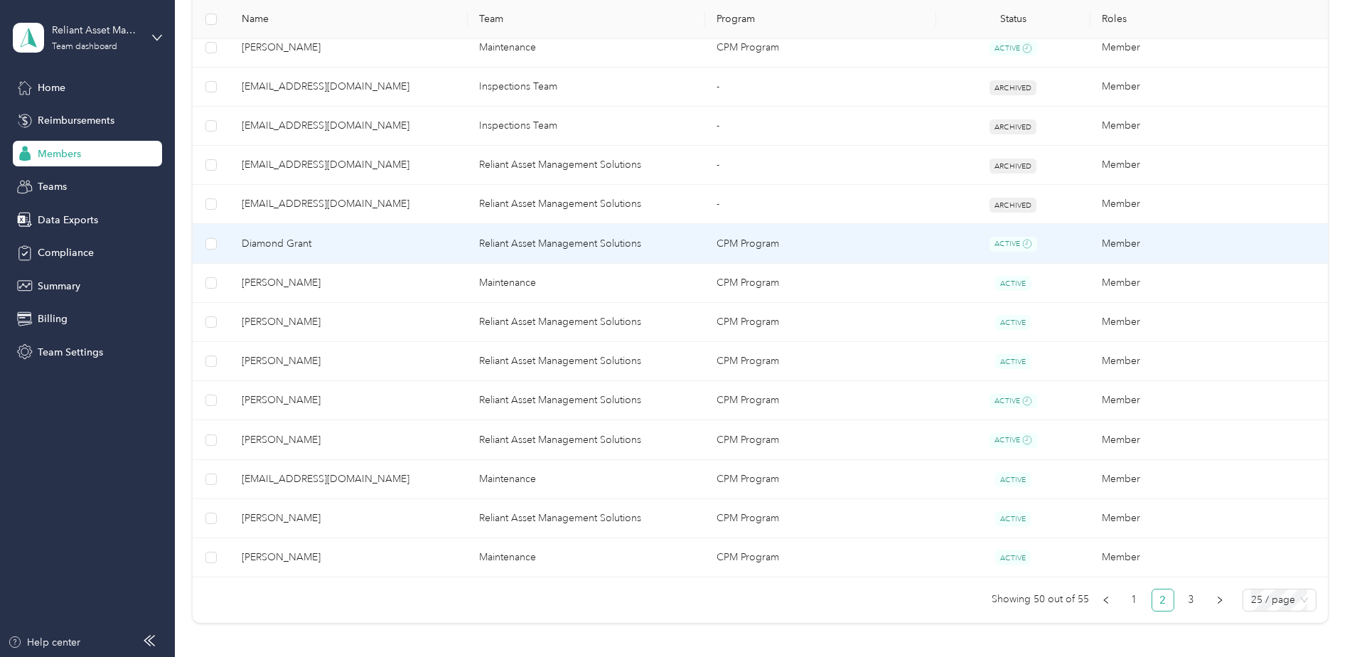
scroll to position [853, 0]
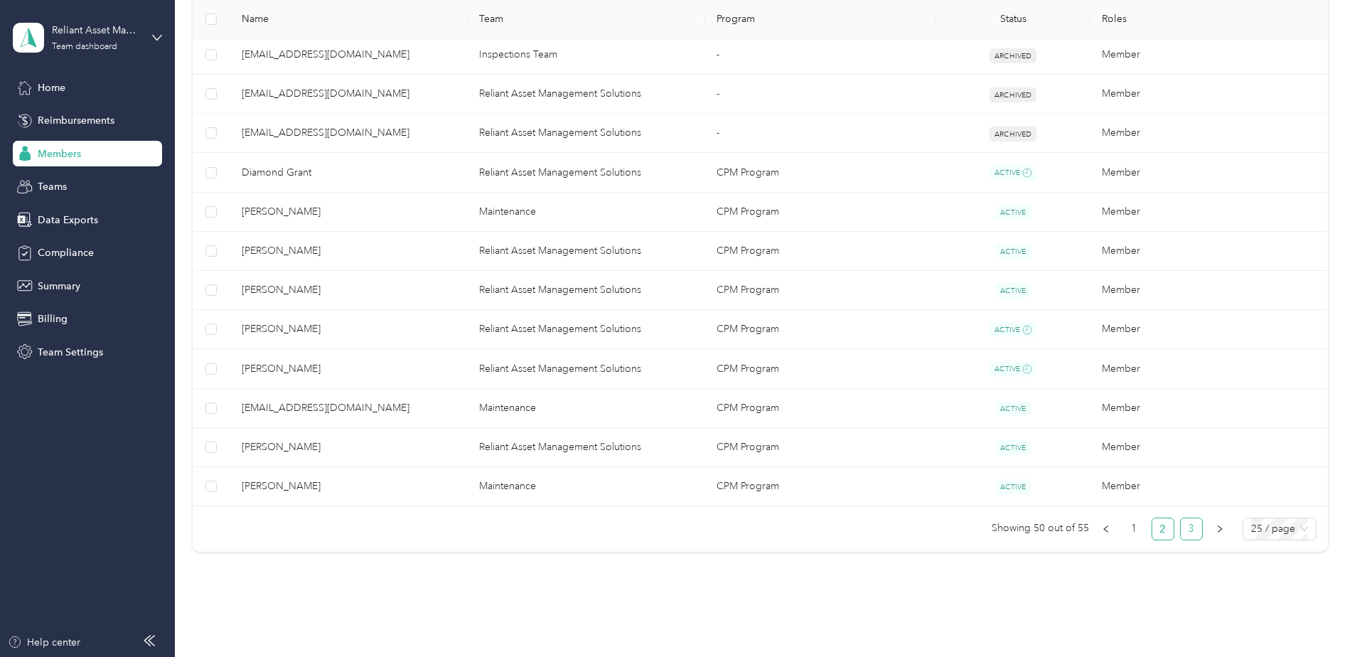
click at [1191, 534] on link "3" at bounding box center [1191, 528] width 21 height 21
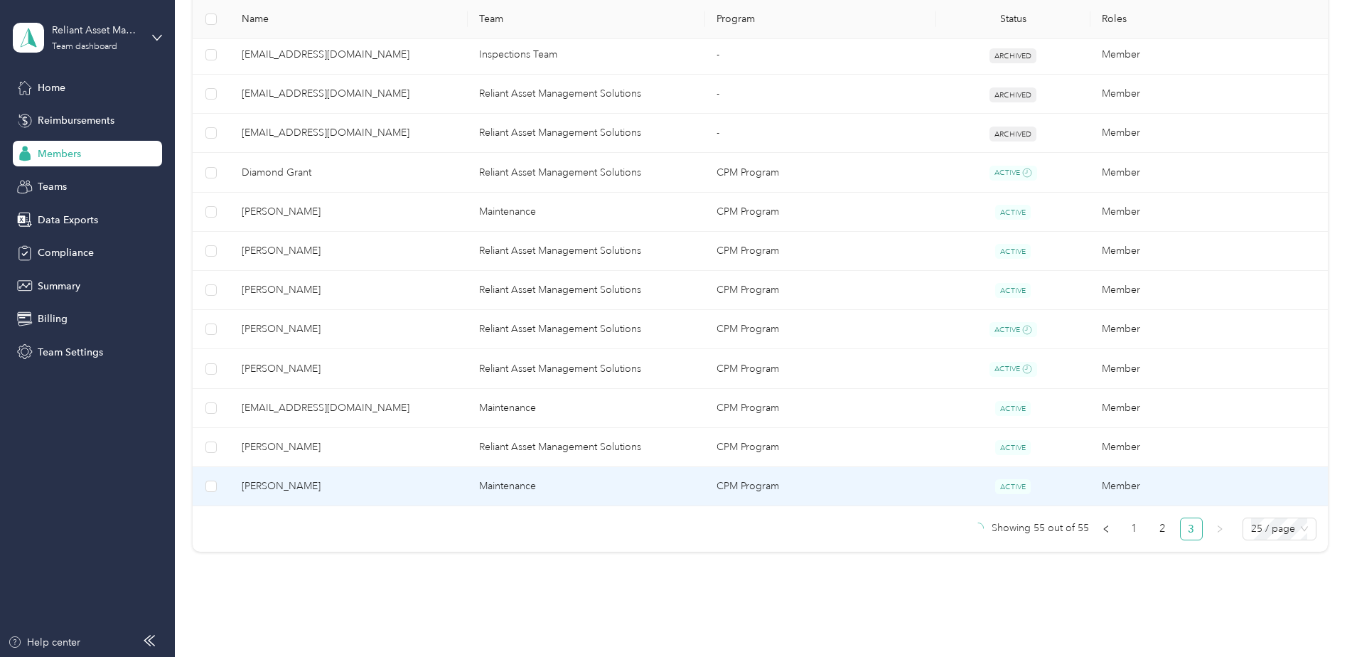
scroll to position [124, 0]
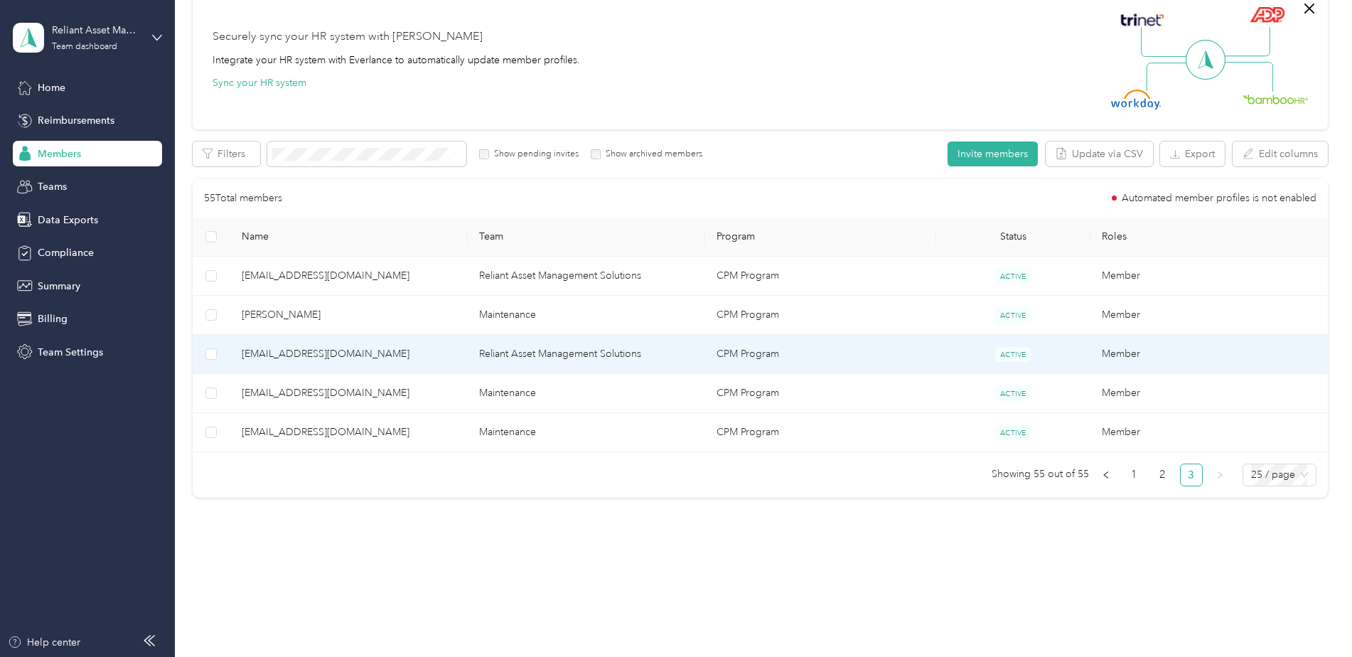
click at [291, 350] on span "[EMAIL_ADDRESS][DOMAIN_NAME]" at bounding box center [349, 354] width 215 height 16
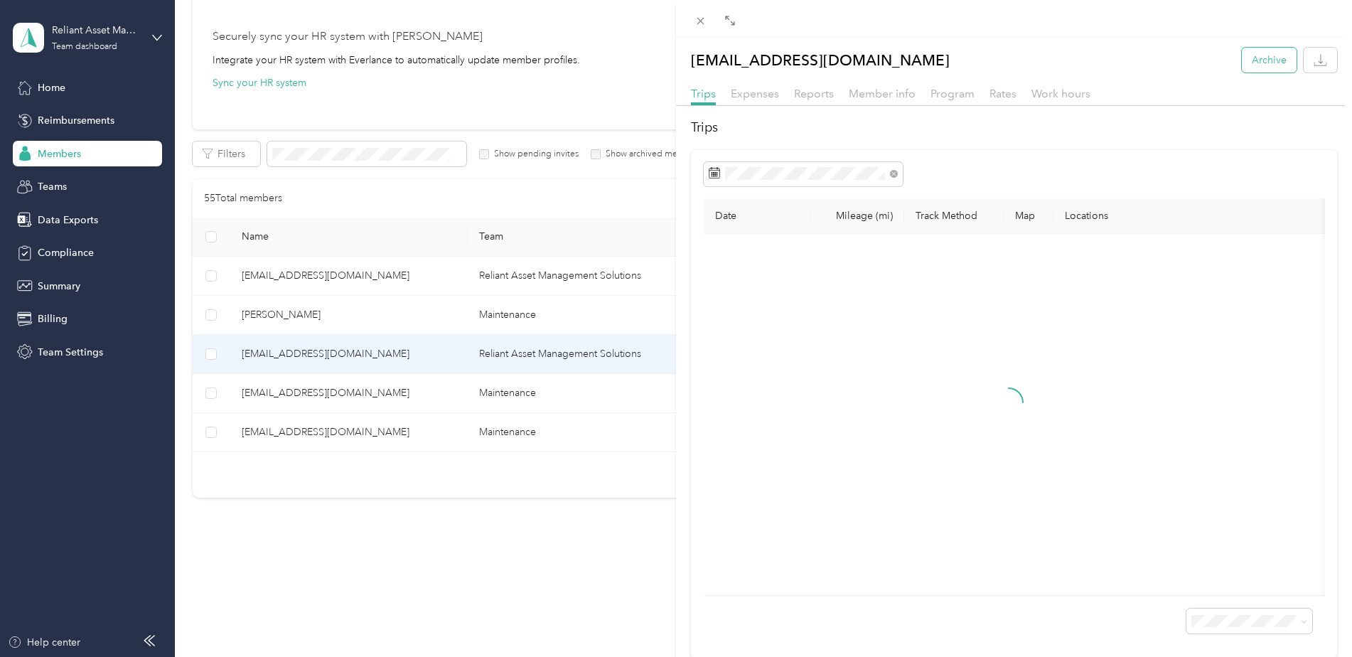
click at [1250, 67] on button "Archive" at bounding box center [1269, 60] width 55 height 25
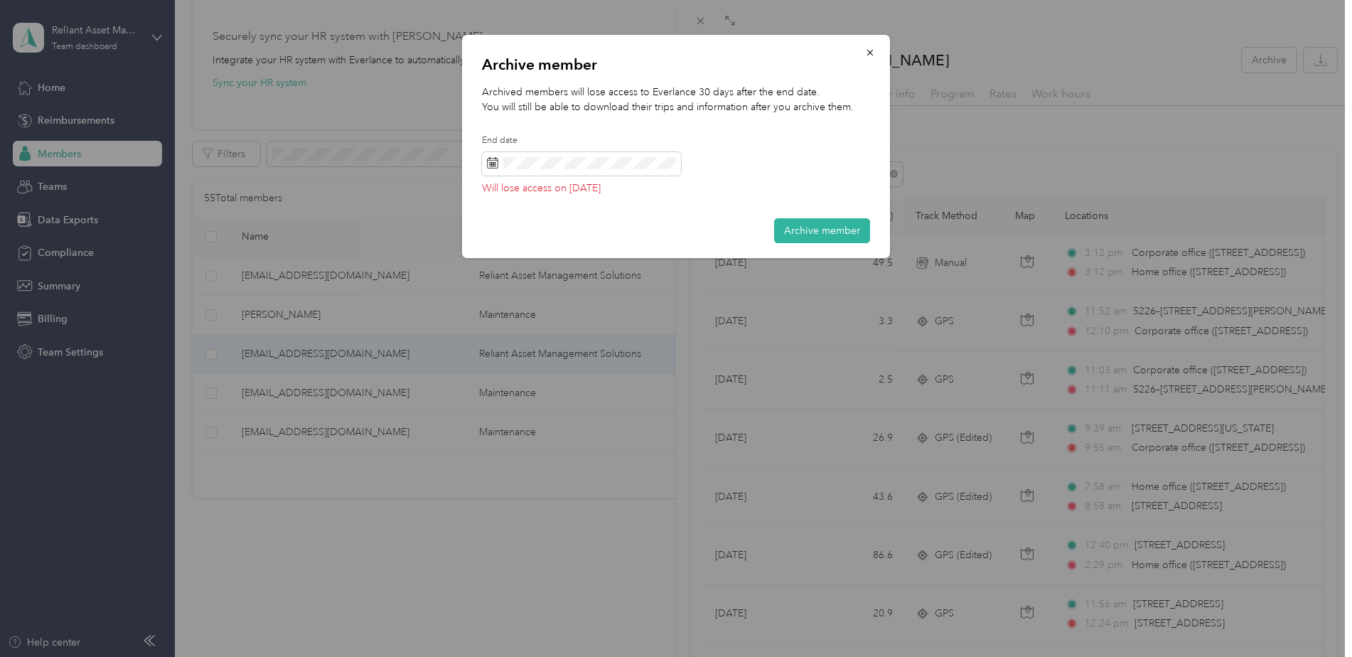
click at [821, 213] on div "Archive member Archived members will lose access to Everlance 30 days after the…" at bounding box center [676, 146] width 428 height 223
click at [824, 224] on button "Archive member" at bounding box center [822, 230] width 96 height 25
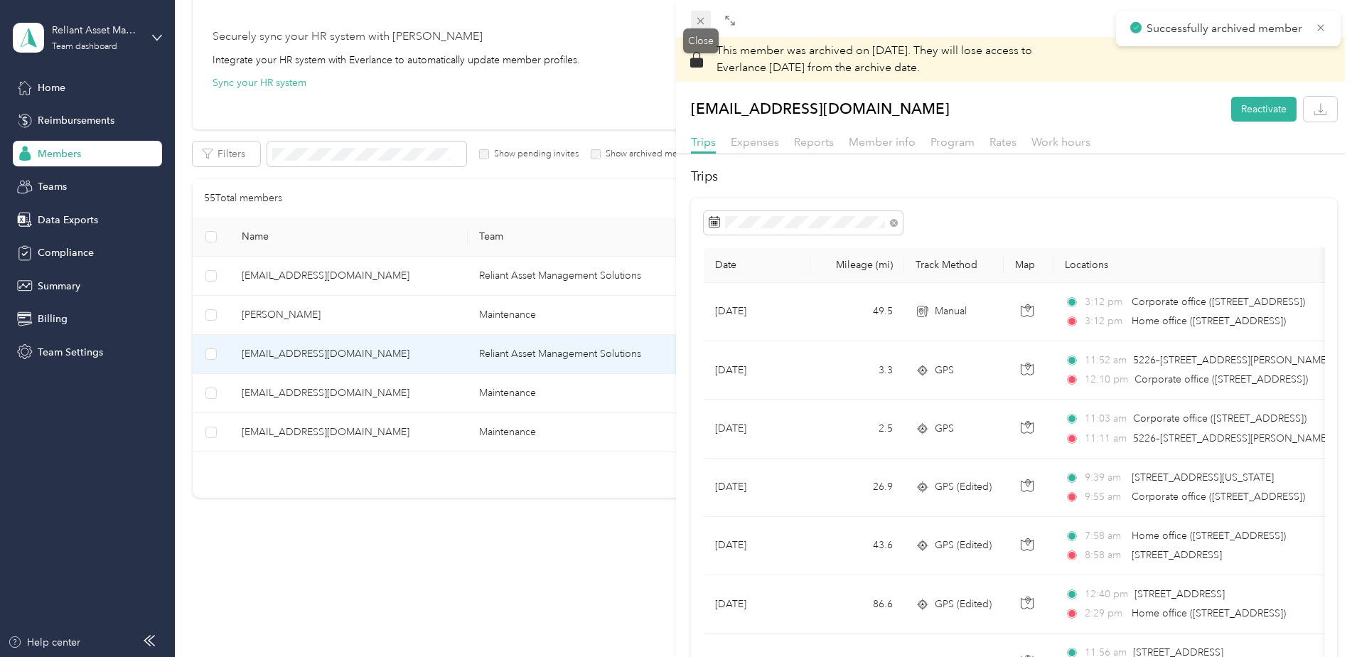
click at [702, 20] on icon at bounding box center [700, 21] width 7 height 7
